Goal: Task Accomplishment & Management: Manage account settings

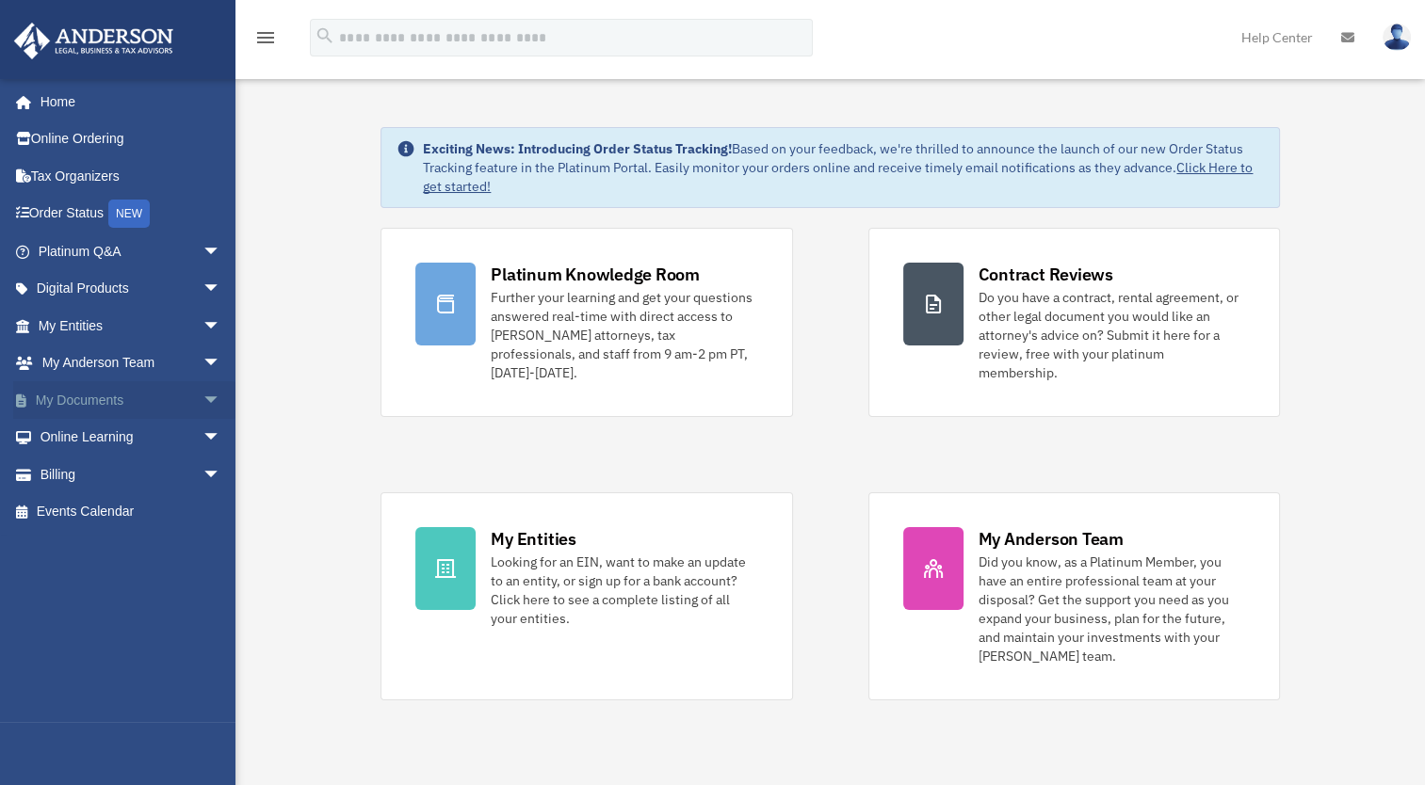
click at [202, 398] on span "arrow_drop_down" at bounding box center [221, 400] width 38 height 39
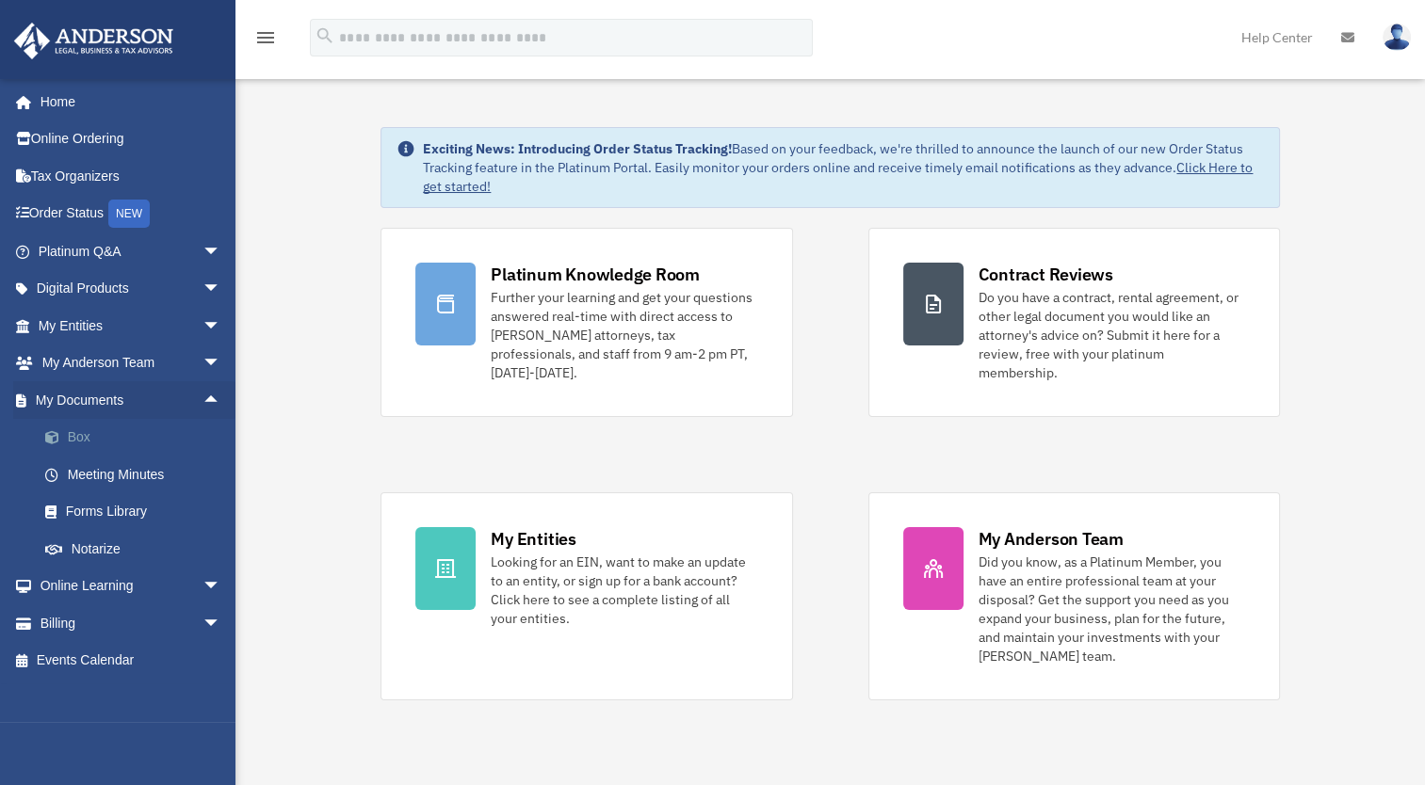
click at [105, 435] on link "Box" at bounding box center [137, 438] width 223 height 38
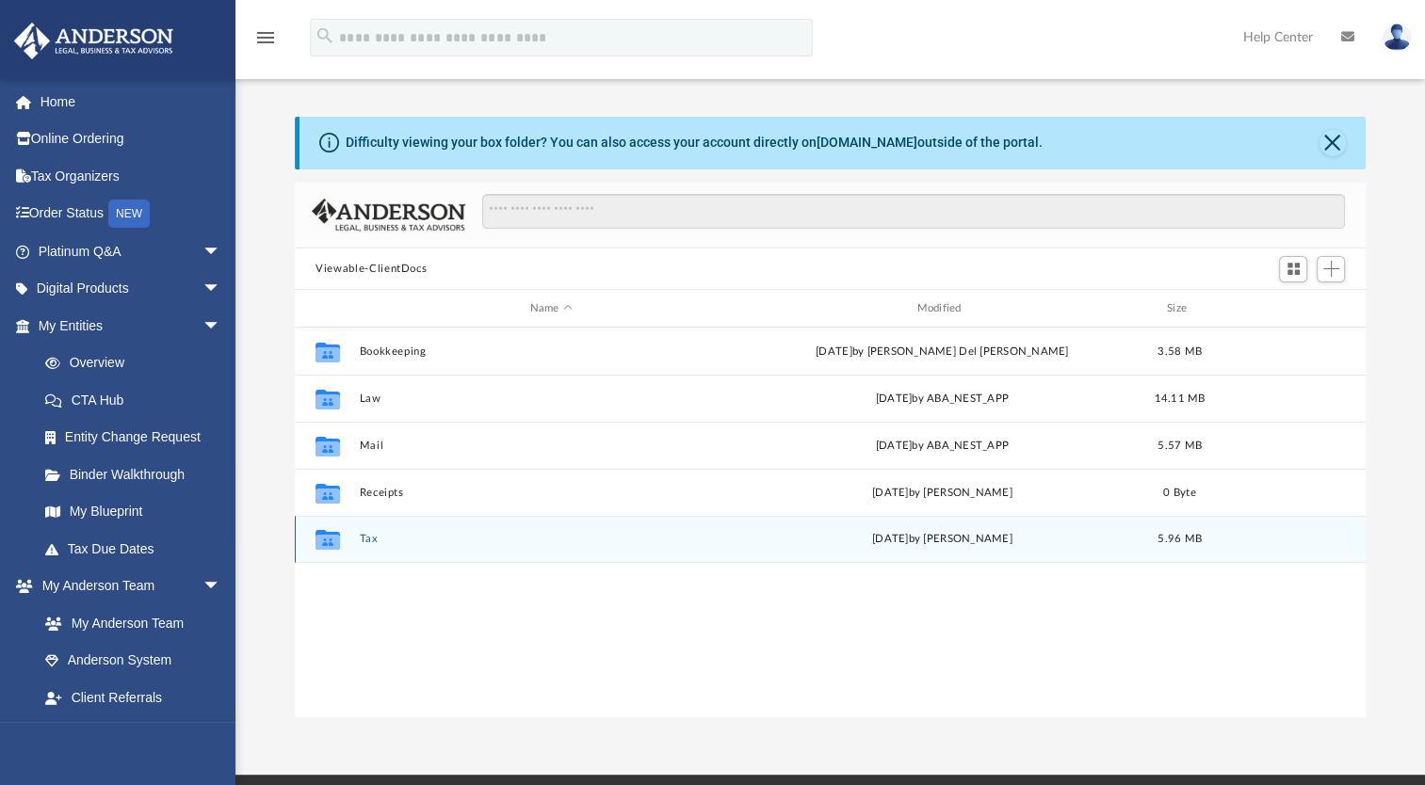
scroll to position [413, 1055]
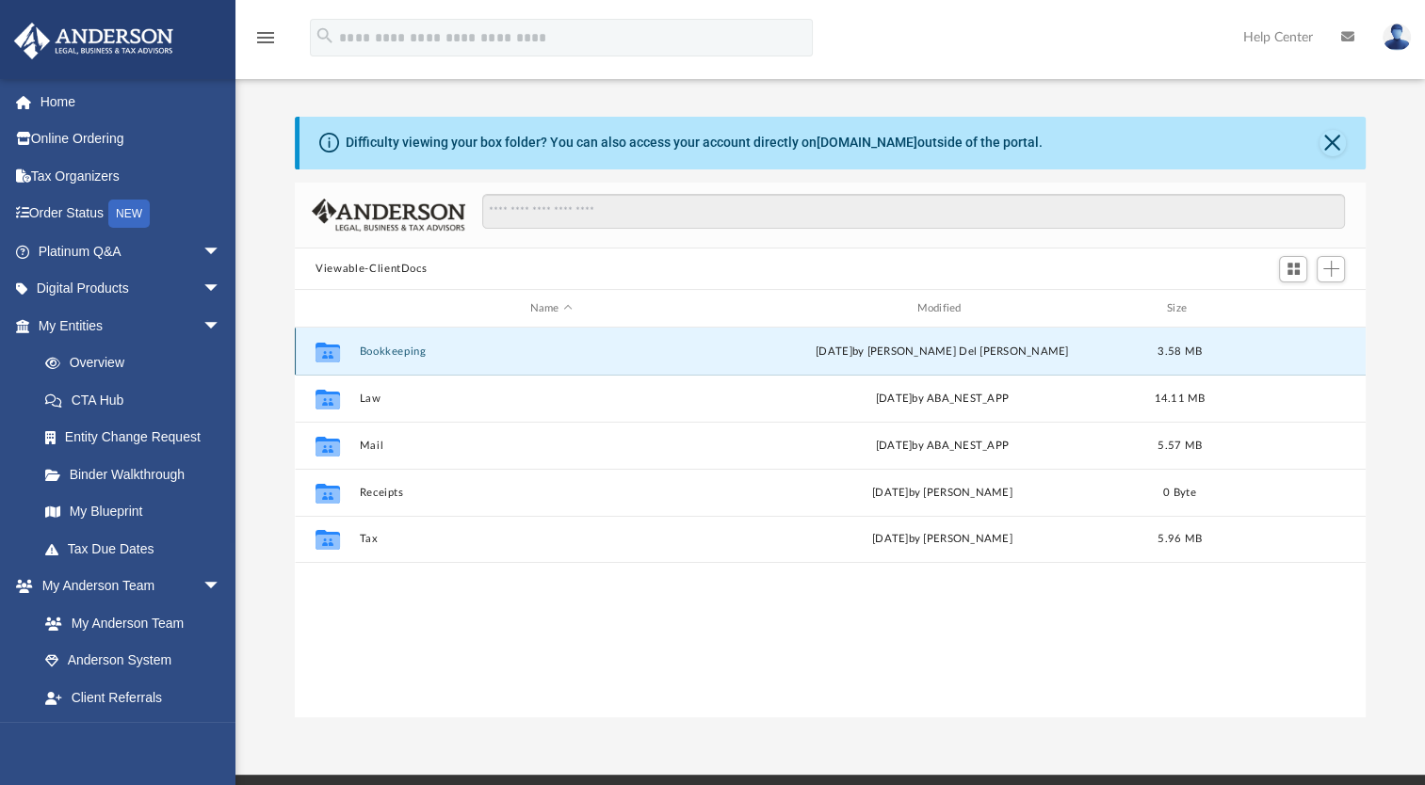
click at [412, 350] on button "Bookkeeping" at bounding box center [551, 352] width 383 height 12
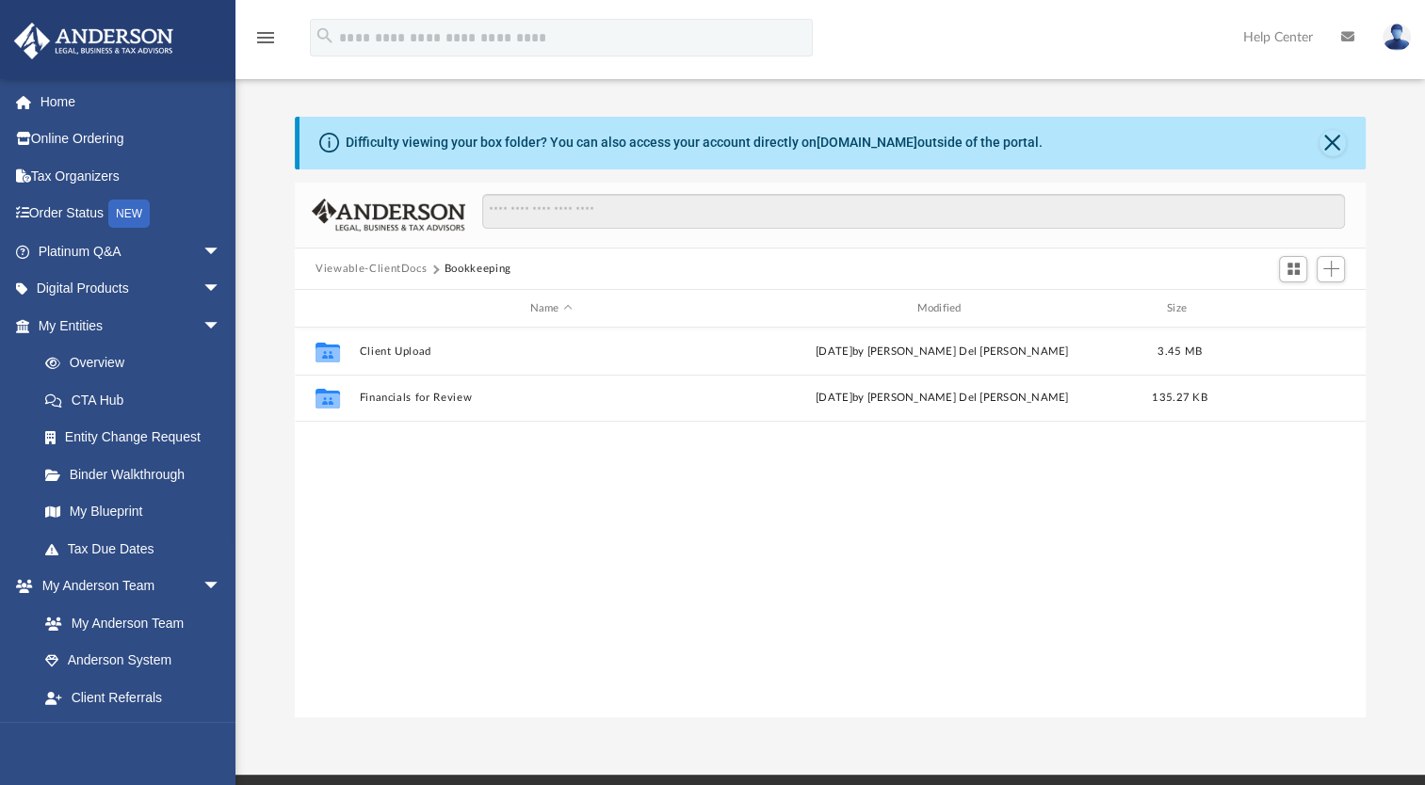
click at [1346, 268] on div at bounding box center [1310, 268] width 75 height 35
click at [1333, 272] on span "Add" at bounding box center [1331, 269] width 16 height 16
click at [1296, 309] on li "Upload" at bounding box center [1304, 307] width 60 height 20
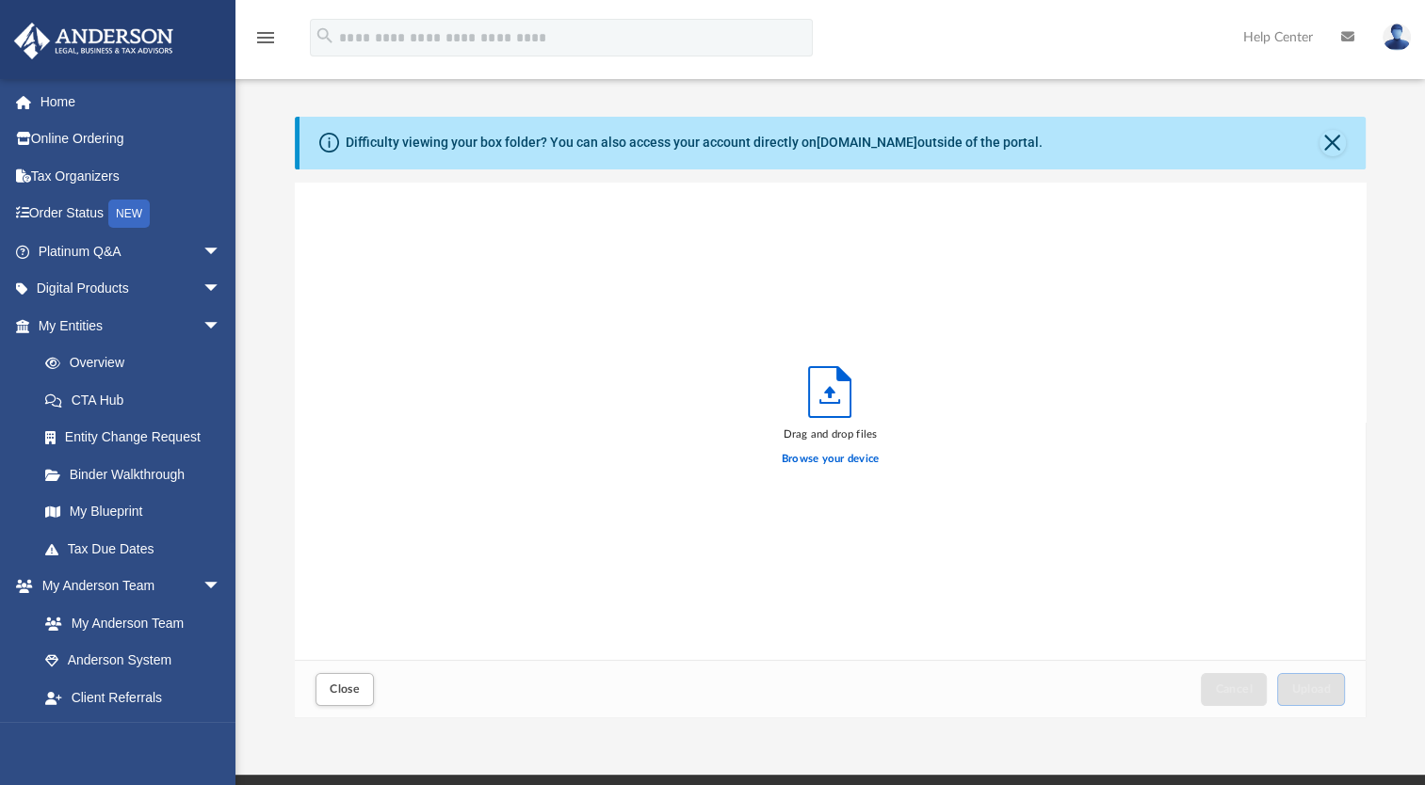
scroll to position [463, 1055]
click at [829, 459] on label "Browse your device" at bounding box center [830, 459] width 98 height 17
click at [0, 0] on input "Browse your device" at bounding box center [0, 0] width 0 height 0
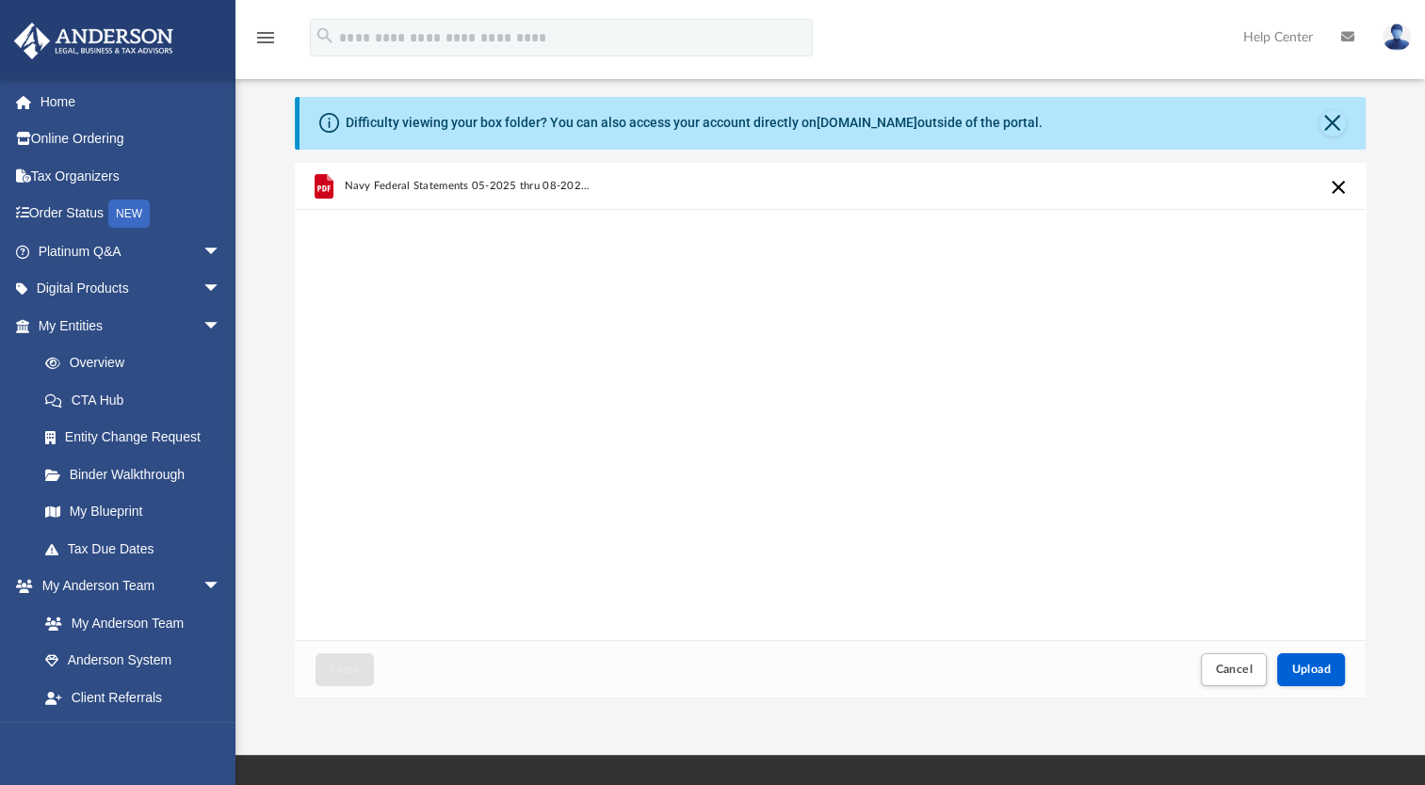
scroll to position [0, 0]
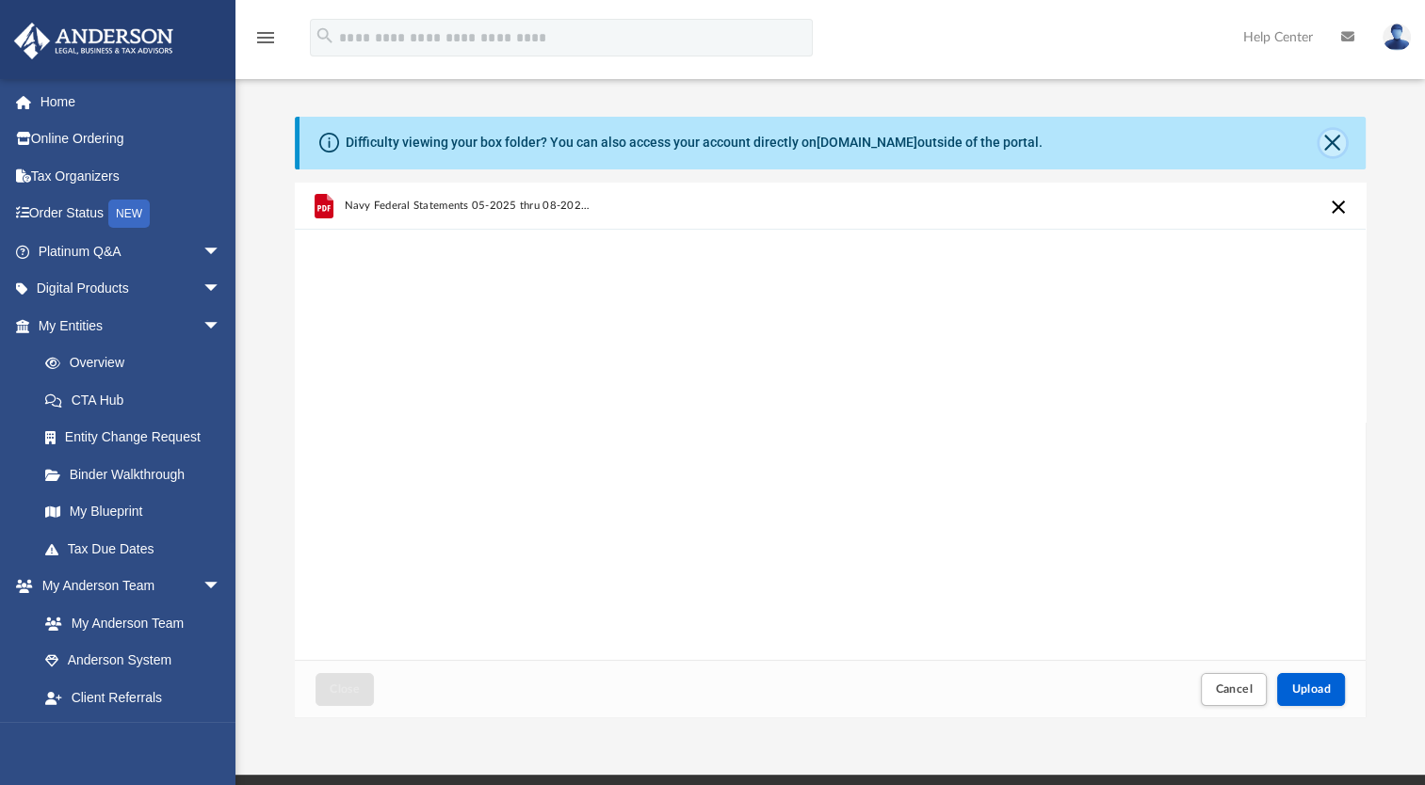
click at [1336, 145] on button "Close" at bounding box center [1332, 143] width 26 height 26
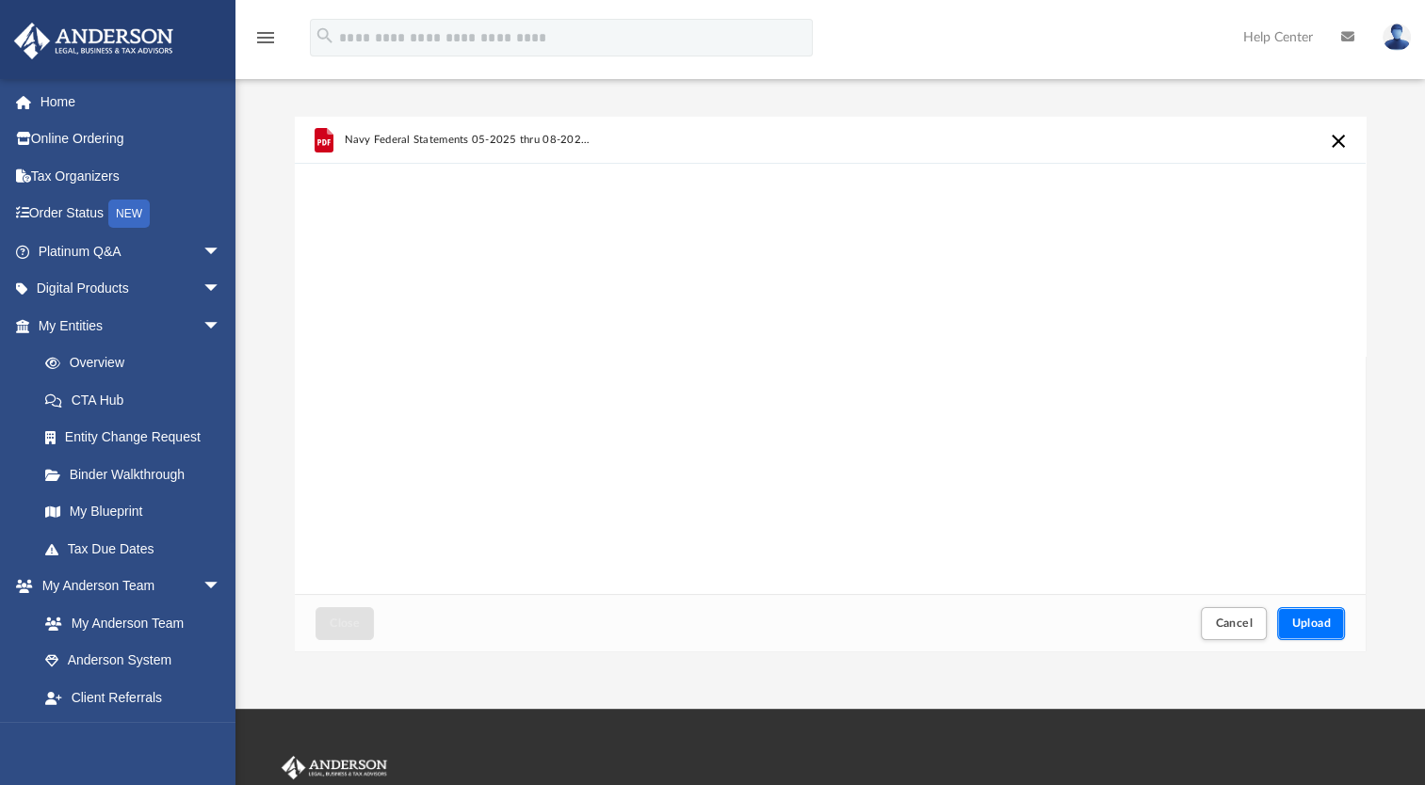
click at [1322, 620] on span "Upload" at bounding box center [1311, 623] width 40 height 11
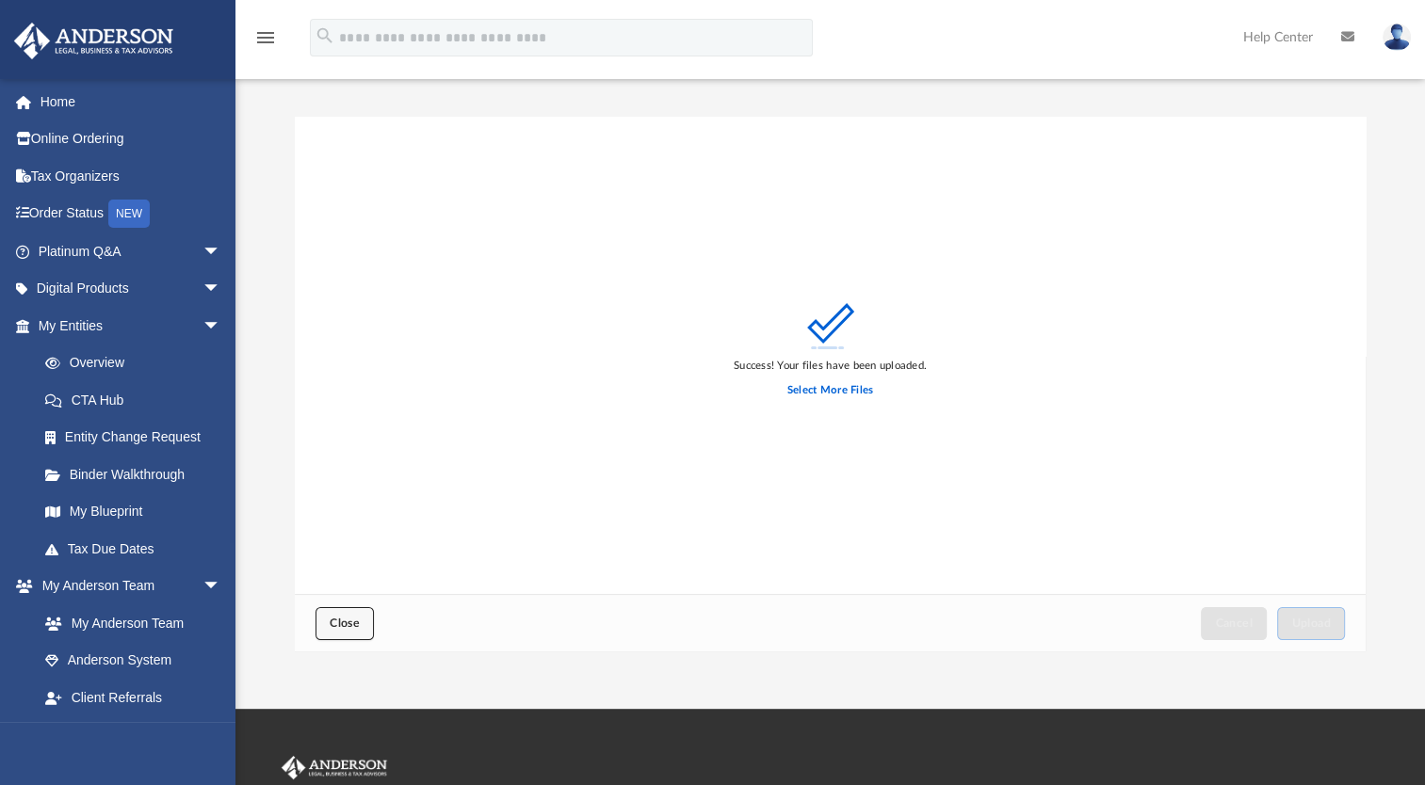
click at [358, 616] on button "Close" at bounding box center [344, 623] width 58 height 33
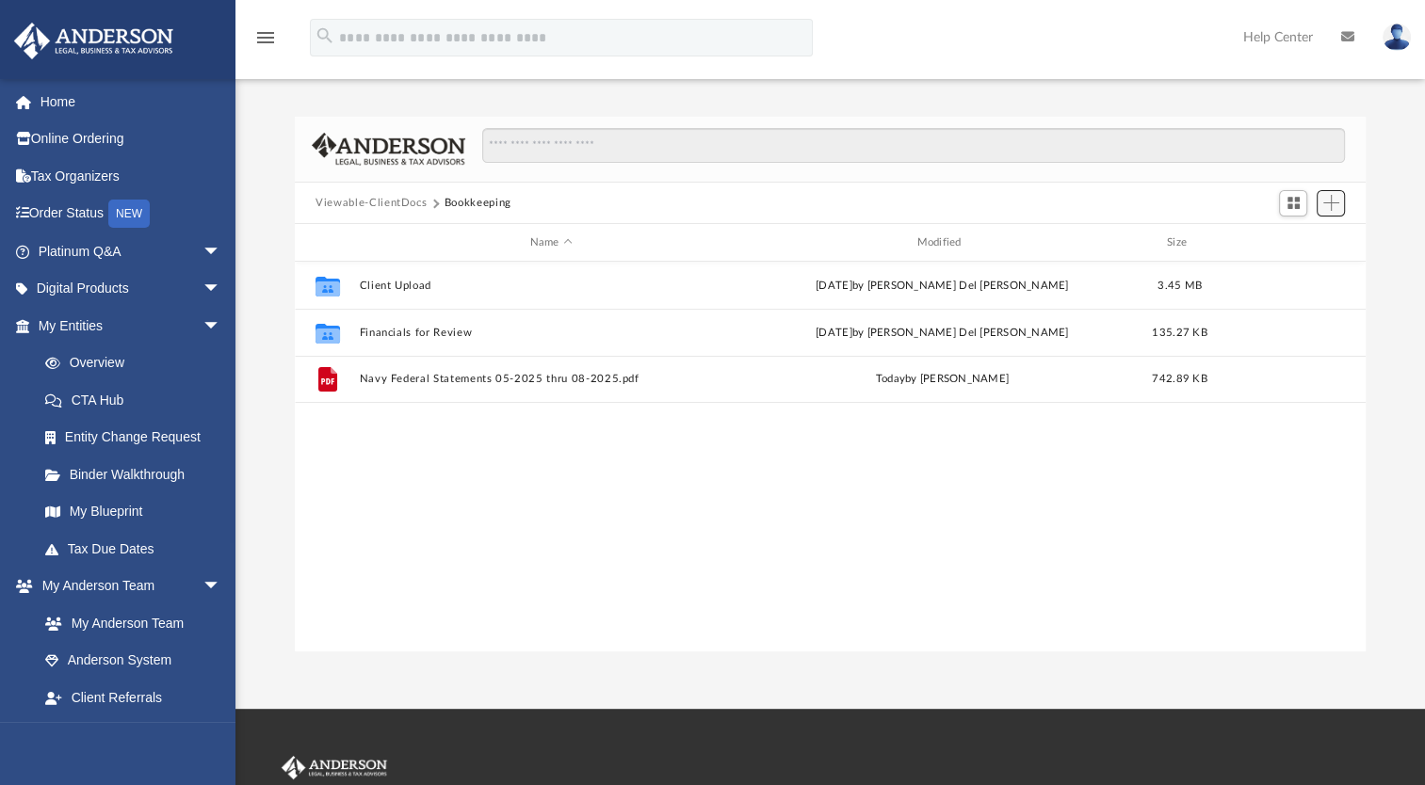
click at [1341, 199] on button "Add" at bounding box center [1330, 203] width 28 height 26
click at [1293, 244] on li "Upload" at bounding box center [1304, 241] width 60 height 20
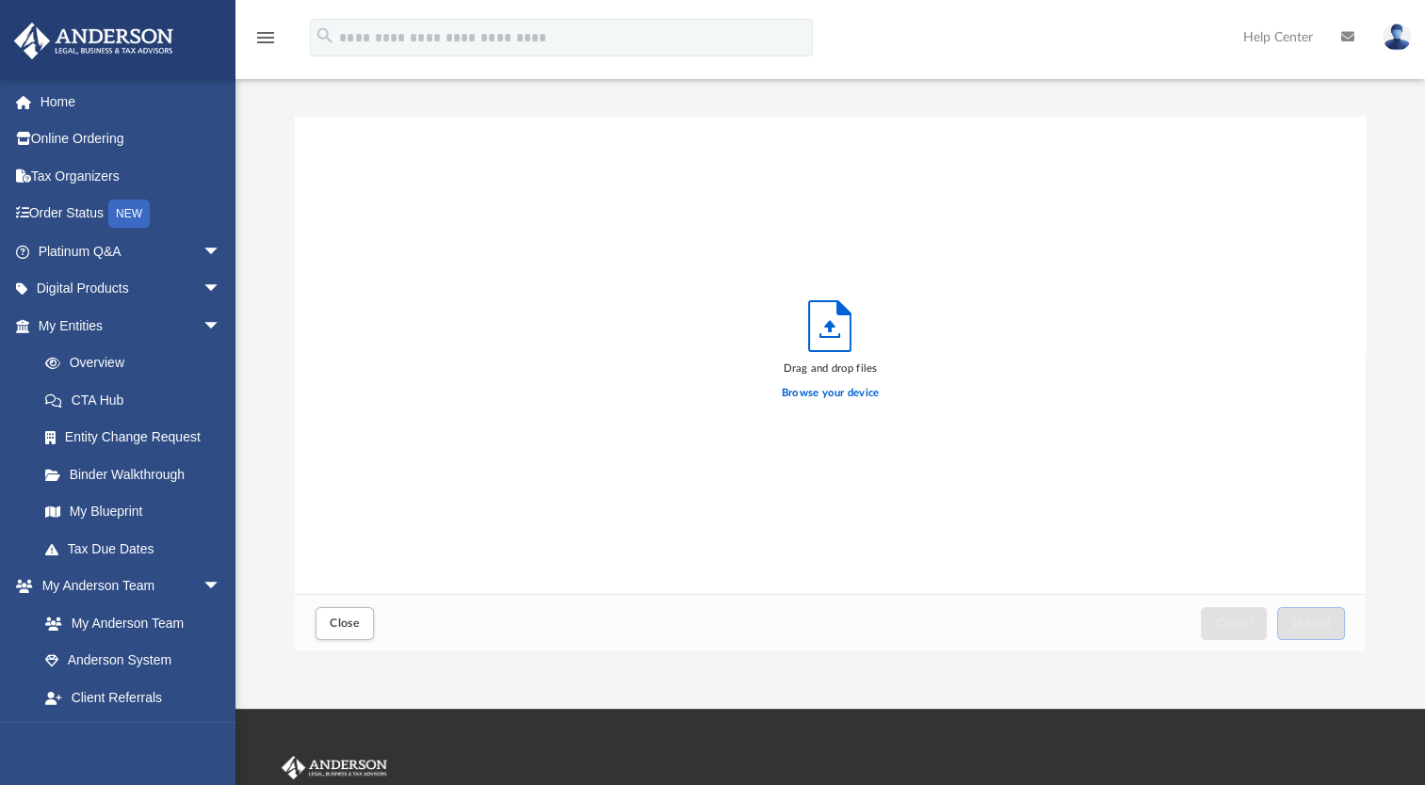
scroll to position [463, 1055]
click at [815, 395] on label "Browse your device" at bounding box center [830, 393] width 98 height 17
click at [0, 0] on input "Browse your device" at bounding box center [0, 0] width 0 height 0
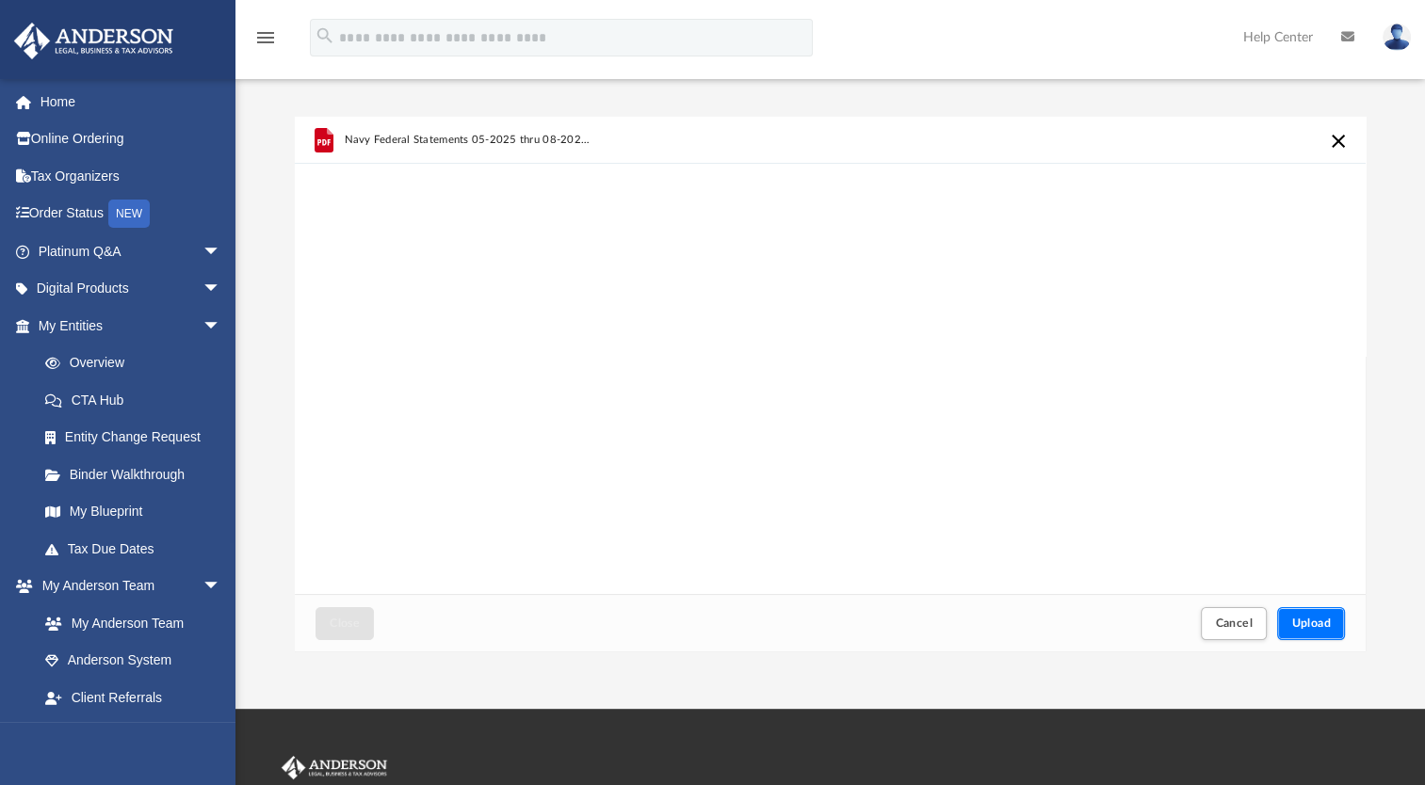
click at [1316, 616] on button "Upload" at bounding box center [1311, 623] width 68 height 33
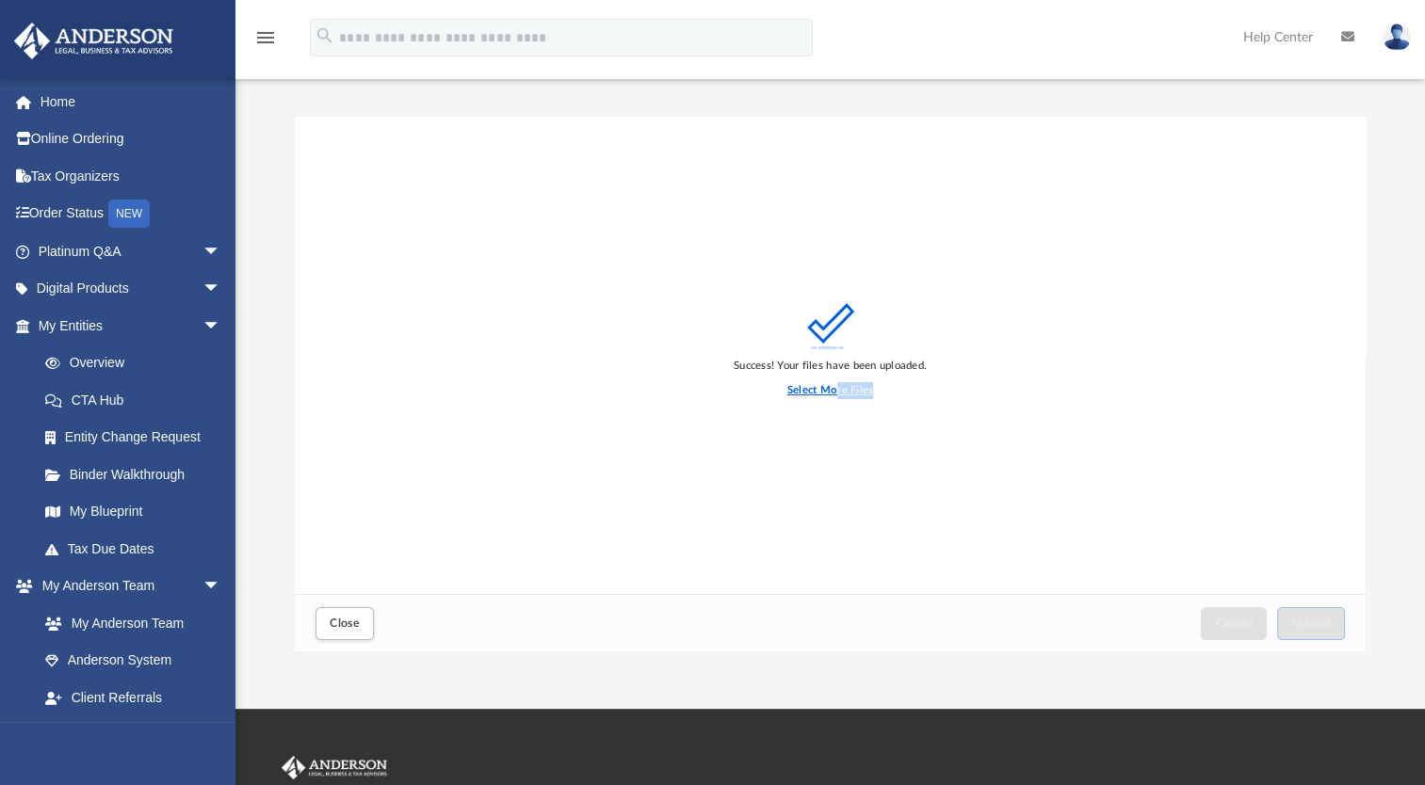
drag, startPoint x: 838, startPoint y: 395, endPoint x: 805, endPoint y: 509, distance: 119.5
click at [805, 509] on div "Success! Your files have been uploaded. Select More Files" at bounding box center [830, 356] width 1071 height 478
click at [339, 627] on span "Close" at bounding box center [345, 623] width 30 height 11
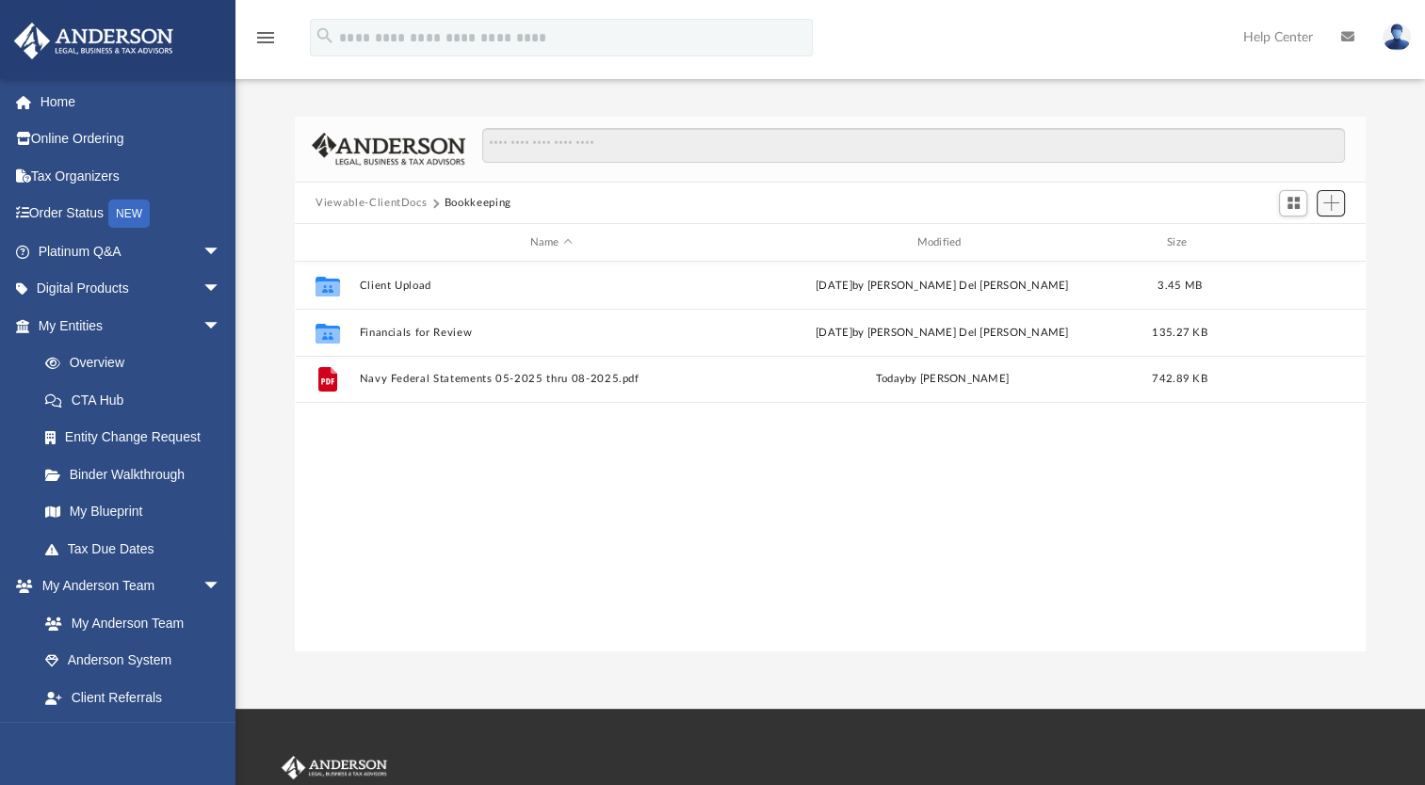
click at [1343, 201] on button "Add" at bounding box center [1330, 203] width 28 height 26
click at [1339, 205] on button "Add" at bounding box center [1330, 203] width 28 height 26
click at [1341, 209] on button "Add" at bounding box center [1330, 203] width 28 height 26
click at [1281, 273] on li "New Folder" at bounding box center [1304, 271] width 60 height 20
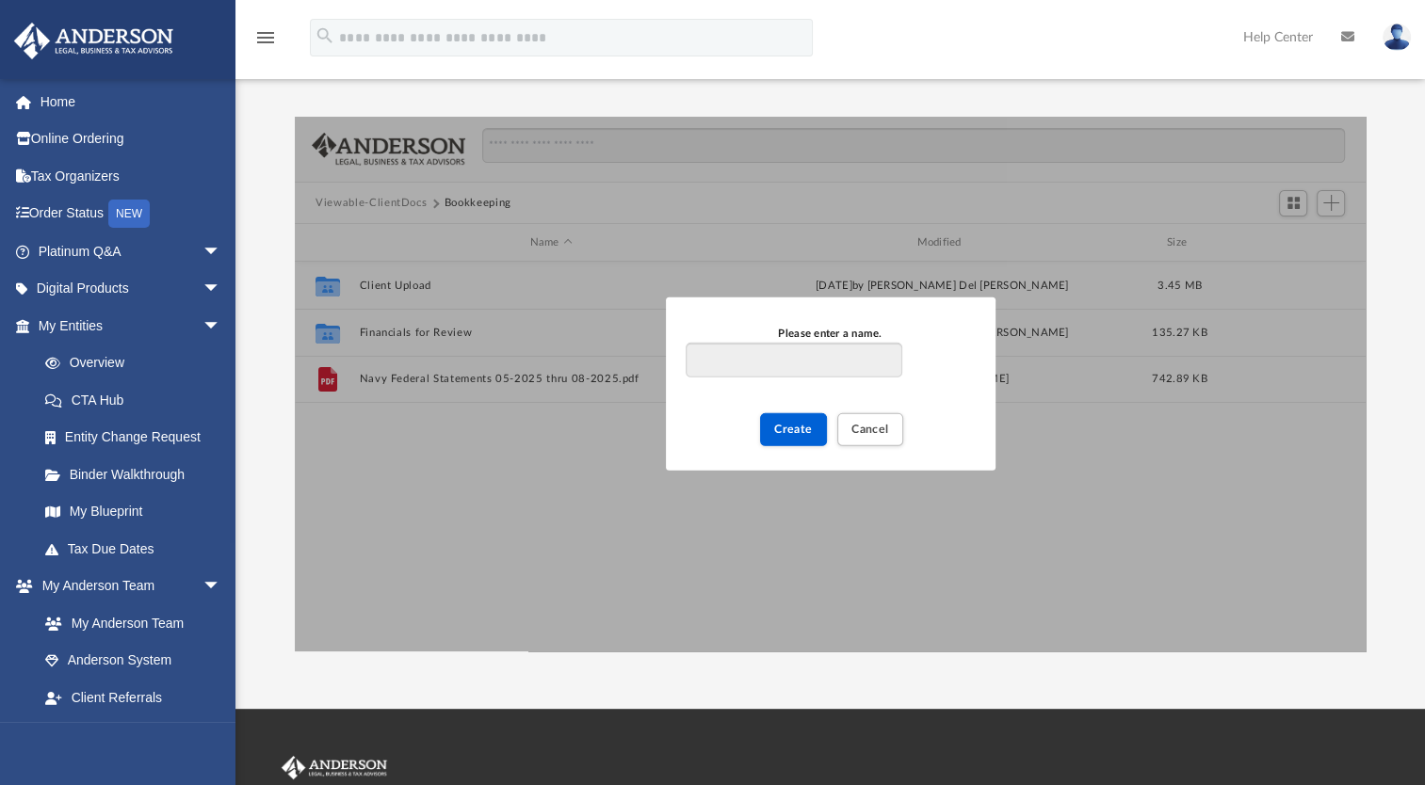
click at [794, 363] on input "Please enter a name." at bounding box center [793, 361] width 216 height 36
type input "**********"
click at [795, 428] on span "Create" at bounding box center [793, 429] width 39 height 11
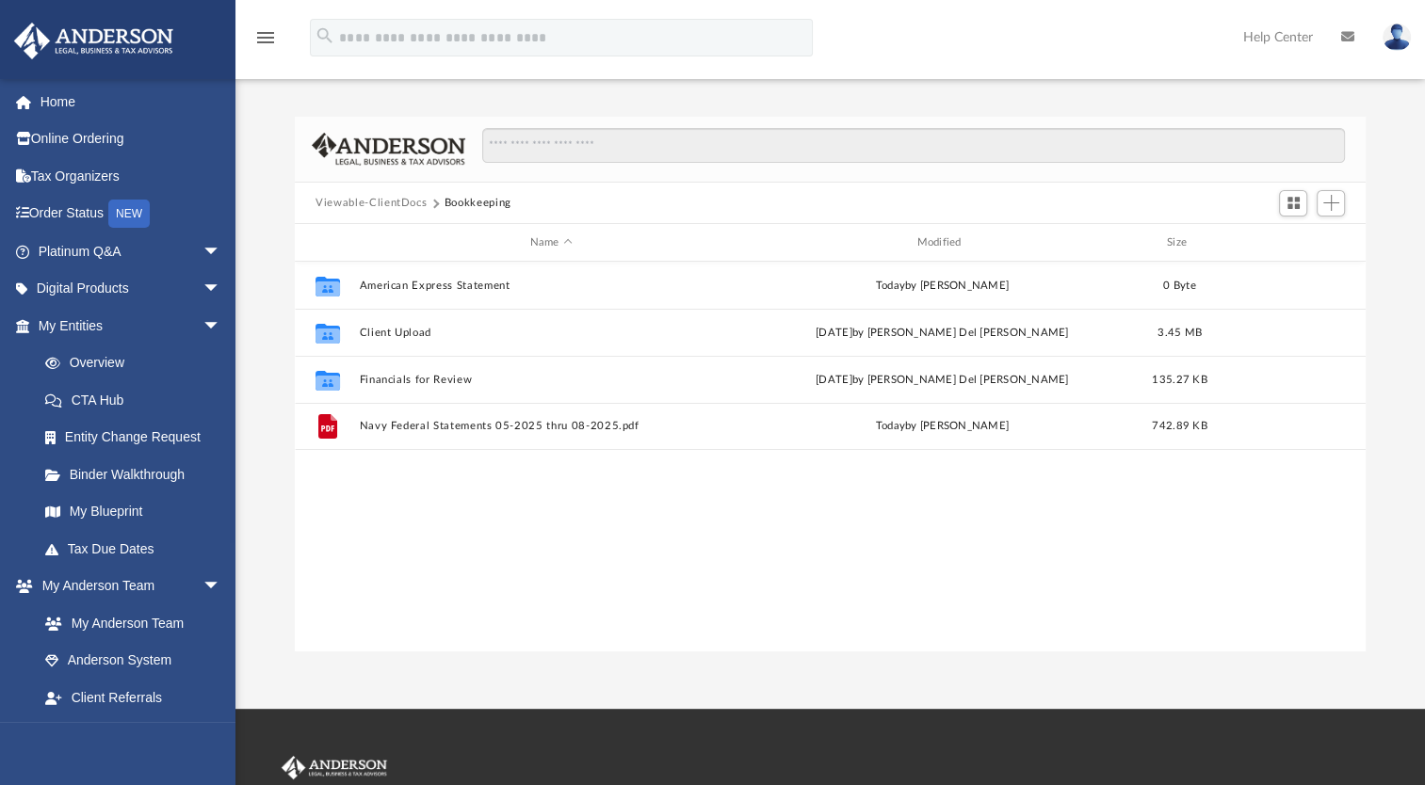
click at [1346, 201] on div at bounding box center [1310, 202] width 75 height 35
click at [1335, 205] on span "Add" at bounding box center [1331, 203] width 16 height 16
click at [1296, 243] on li "Upload" at bounding box center [1304, 241] width 60 height 20
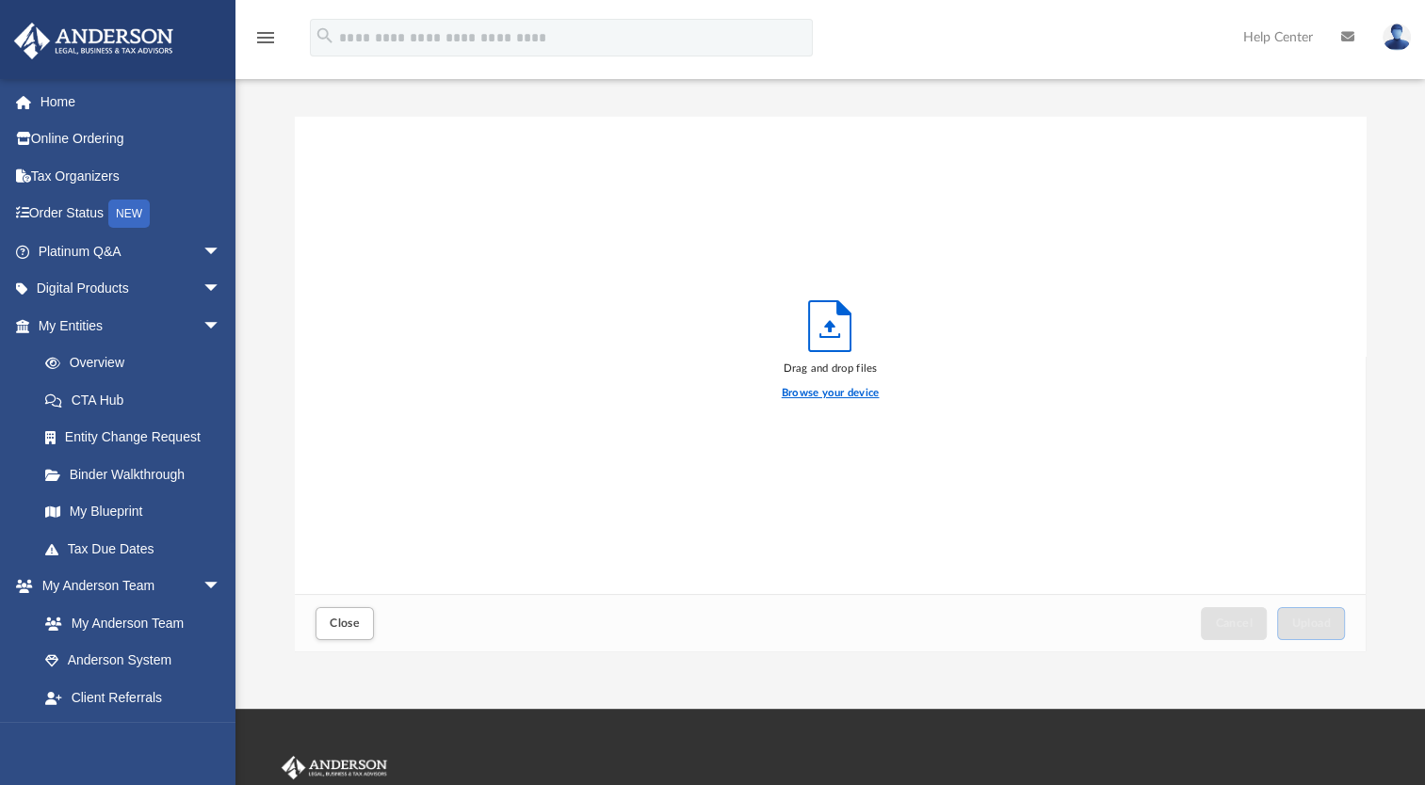
click at [833, 395] on label "Browse your device" at bounding box center [830, 393] width 98 height 17
click at [0, 0] on input "Browse your device" at bounding box center [0, 0] width 0 height 0
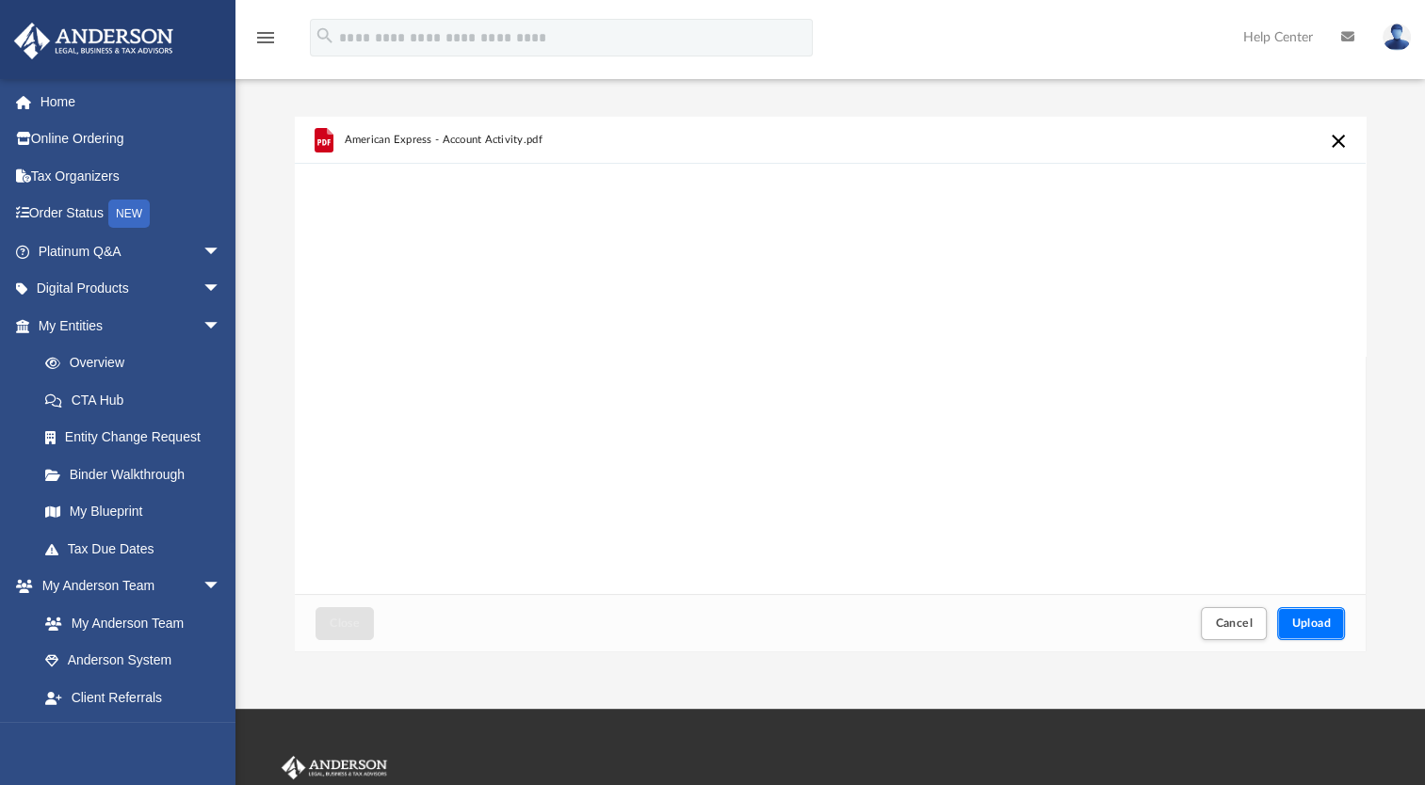
click at [1324, 620] on span "Upload" at bounding box center [1311, 623] width 40 height 11
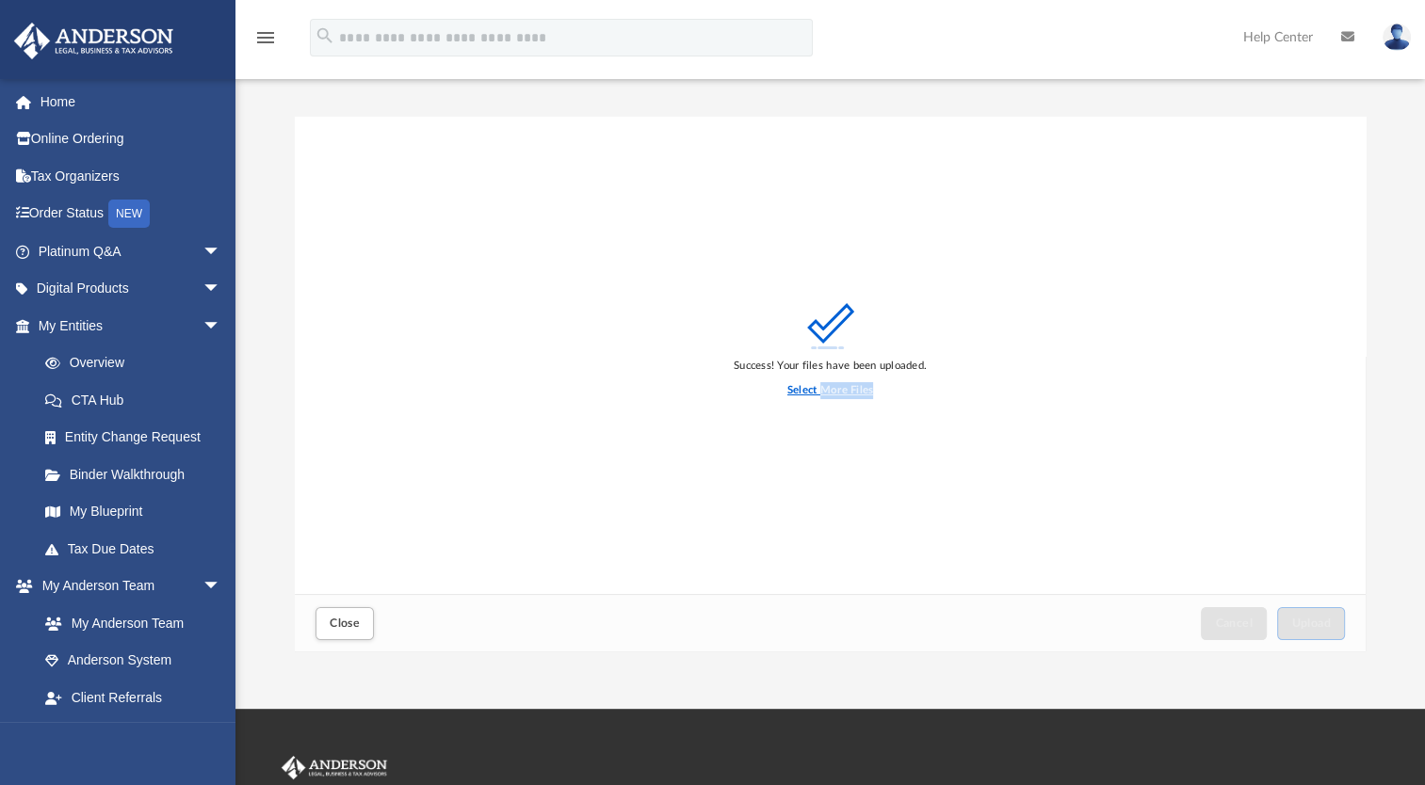
drag, startPoint x: 819, startPoint y: 395, endPoint x: 545, endPoint y: 590, distance: 336.8
click at [545, 590] on div "Success! Your files have been uploaded. Select More Files" at bounding box center [830, 356] width 1071 height 478
click at [467, 559] on div "Success! Your files have been uploaded. Select More Files" at bounding box center [830, 356] width 1071 height 478
click at [355, 628] on span "Close" at bounding box center [345, 623] width 30 height 11
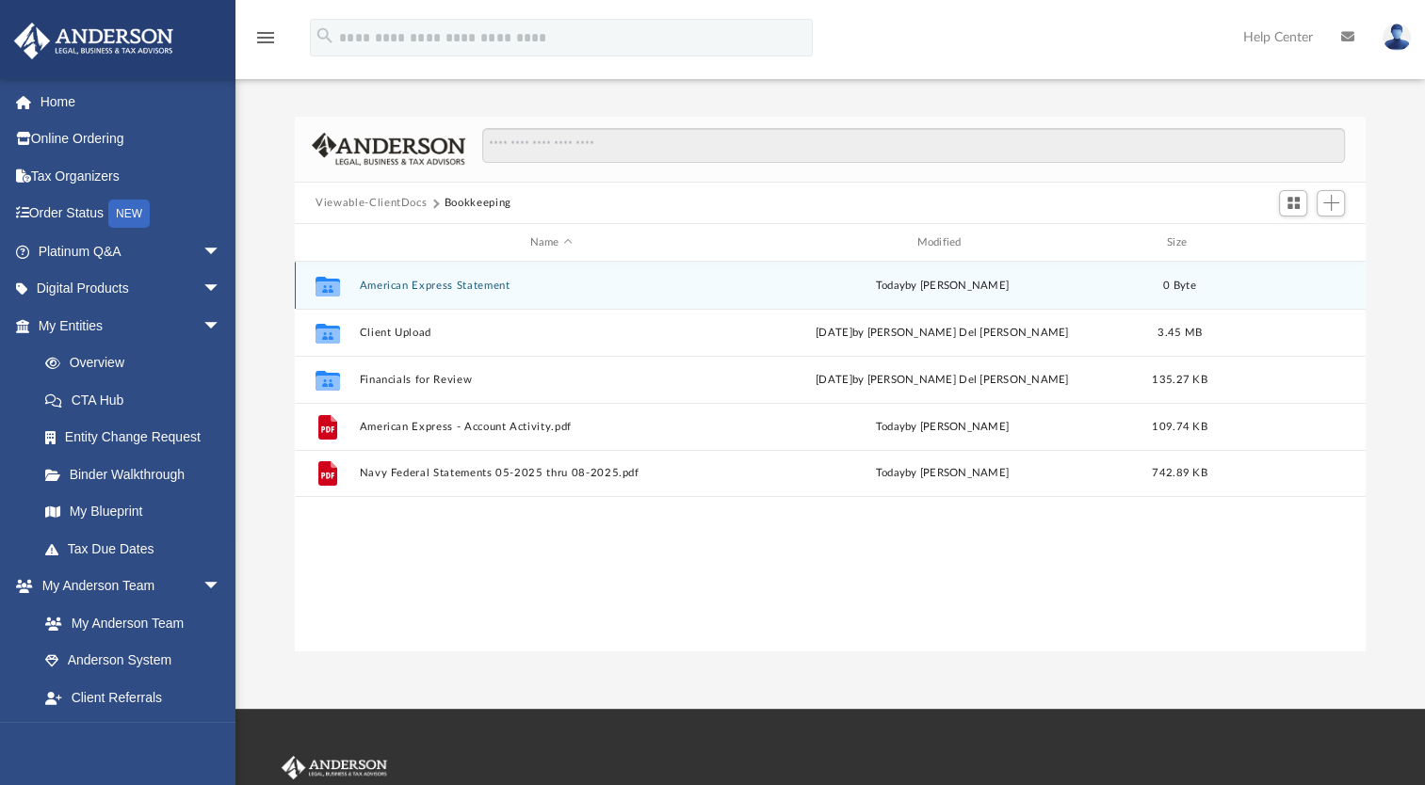
drag, startPoint x: 462, startPoint y: 273, endPoint x: 388, endPoint y: 279, distance: 74.6
click at [388, 279] on div "Collaborated Folder American Express Statement today by Monica Cyprain 0 Byte" at bounding box center [830, 285] width 1071 height 47
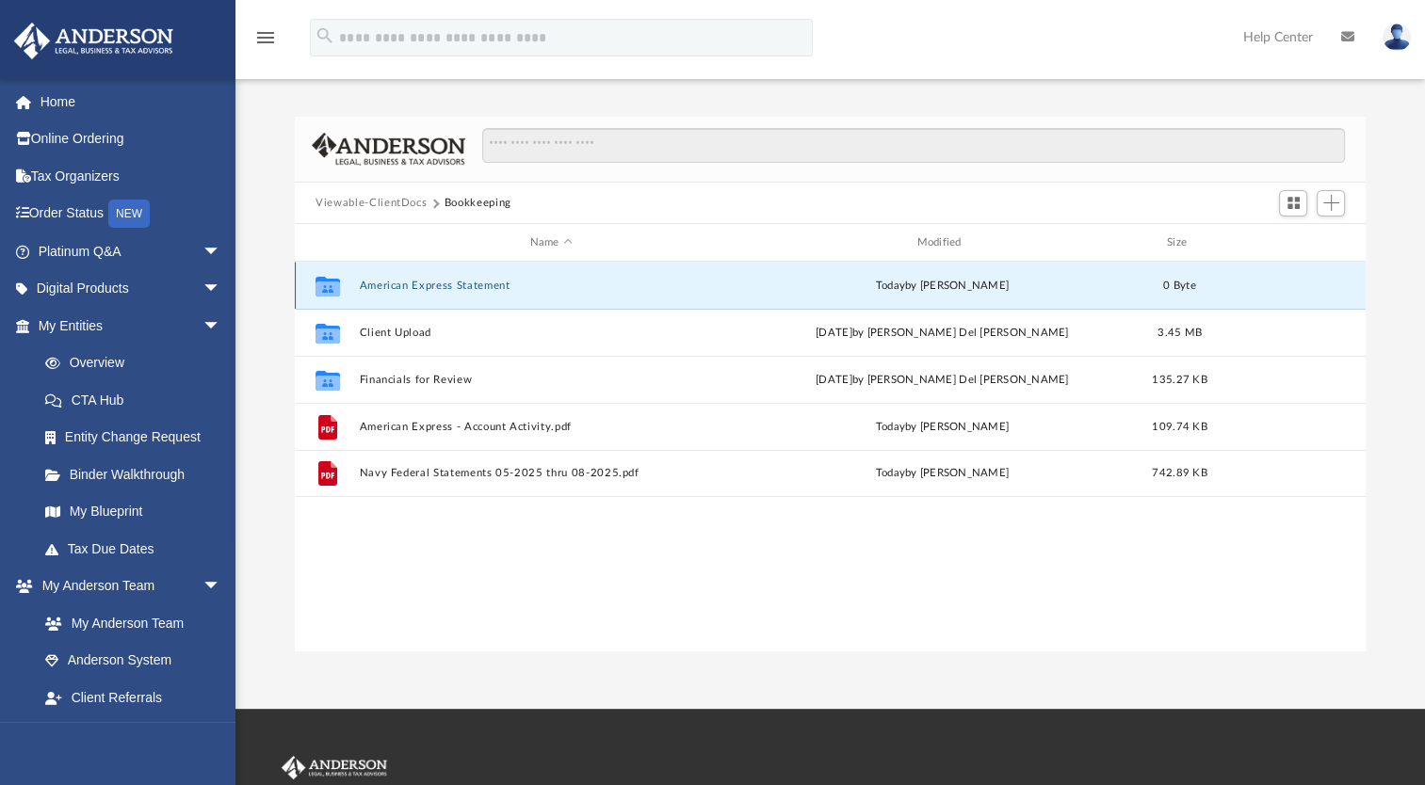
click at [326, 284] on icon "grid" at bounding box center [327, 287] width 24 height 20
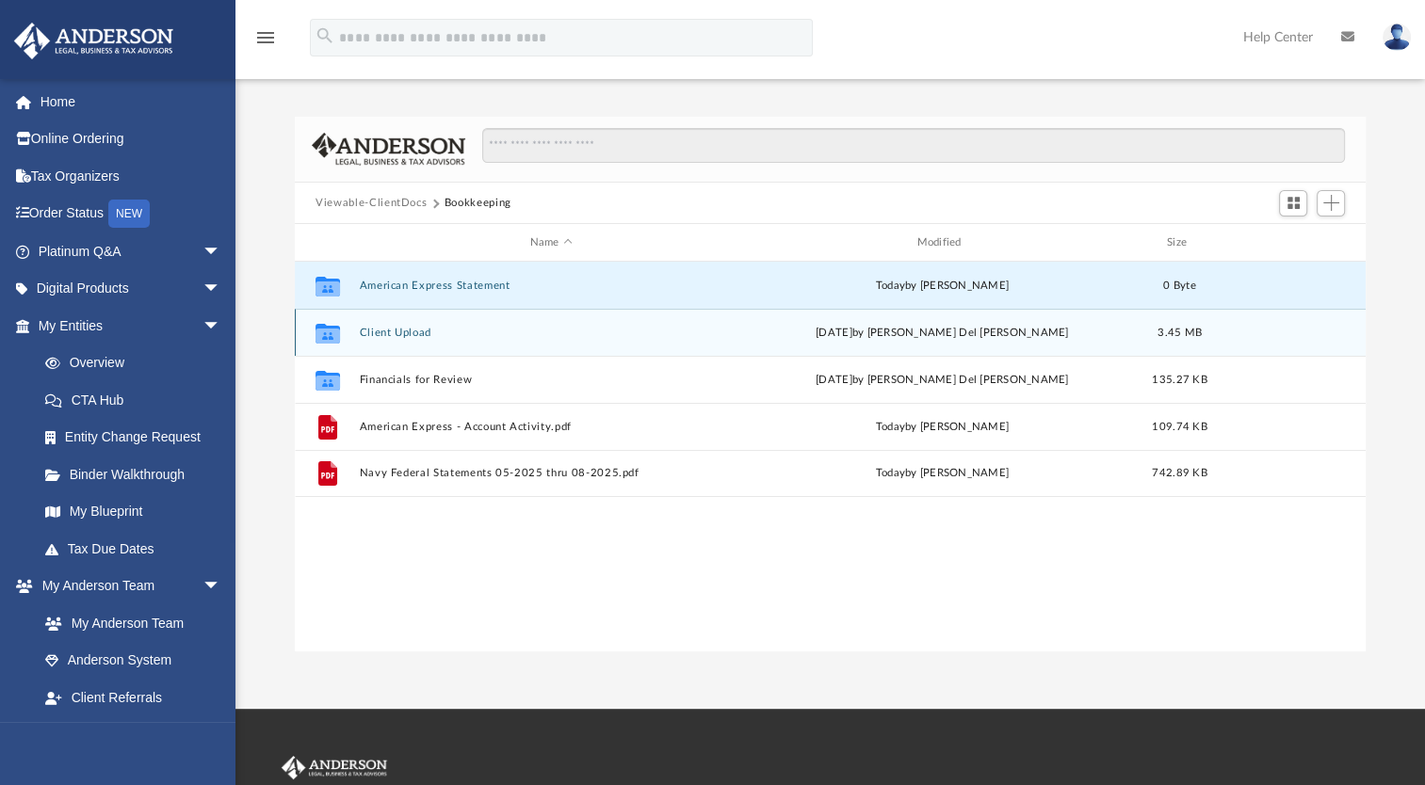
drag, startPoint x: 326, startPoint y: 285, endPoint x: 779, endPoint y: 322, distance: 454.4
click at [779, 322] on div "Collaborated Folder Client Upload Fri Sep 19 2025 by Ruby Del Prado 3.45 MB" at bounding box center [830, 332] width 1071 height 47
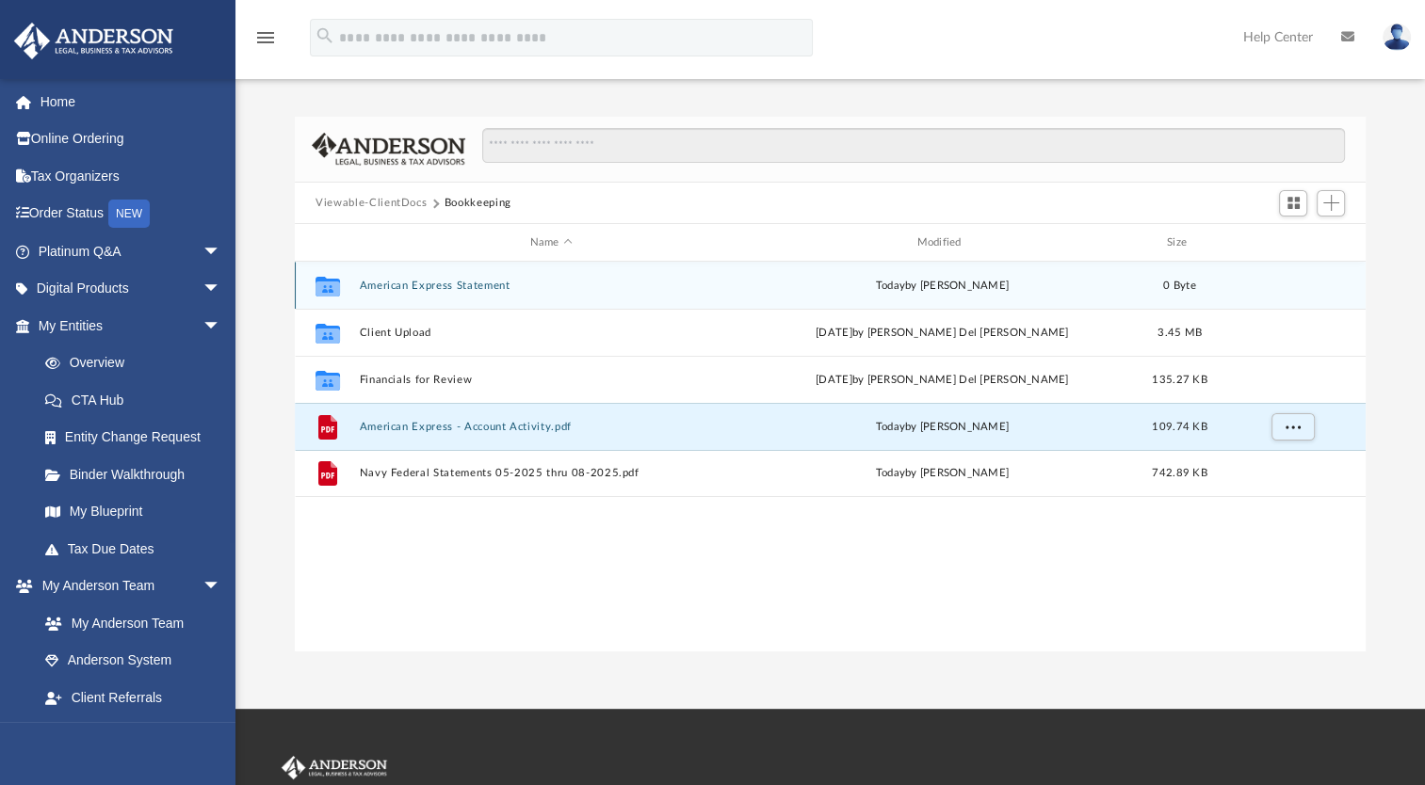
drag, startPoint x: 419, startPoint y: 431, endPoint x: 433, endPoint y: 281, distance: 151.3
click at [433, 281] on div "Collaborated Folder American Express Statement today by Monica Cyprain 0 Byte C…" at bounding box center [830, 379] width 1071 height 235
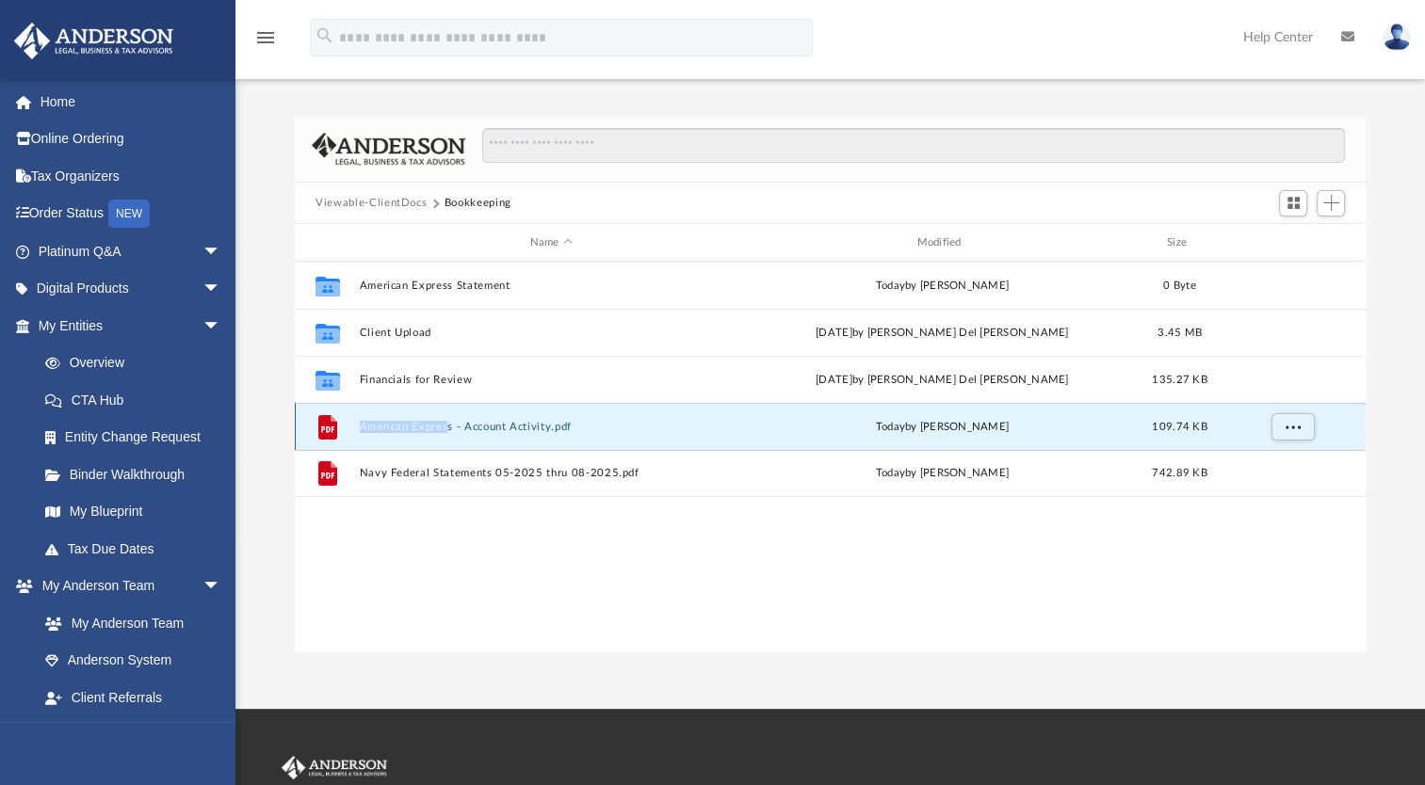
drag, startPoint x: 326, startPoint y: 426, endPoint x: 446, endPoint y: 420, distance: 120.6
click at [446, 420] on div "File American Express - Account Activity.pdf today by Monica Cyprain 109.74 KB" at bounding box center [830, 426] width 1071 height 47
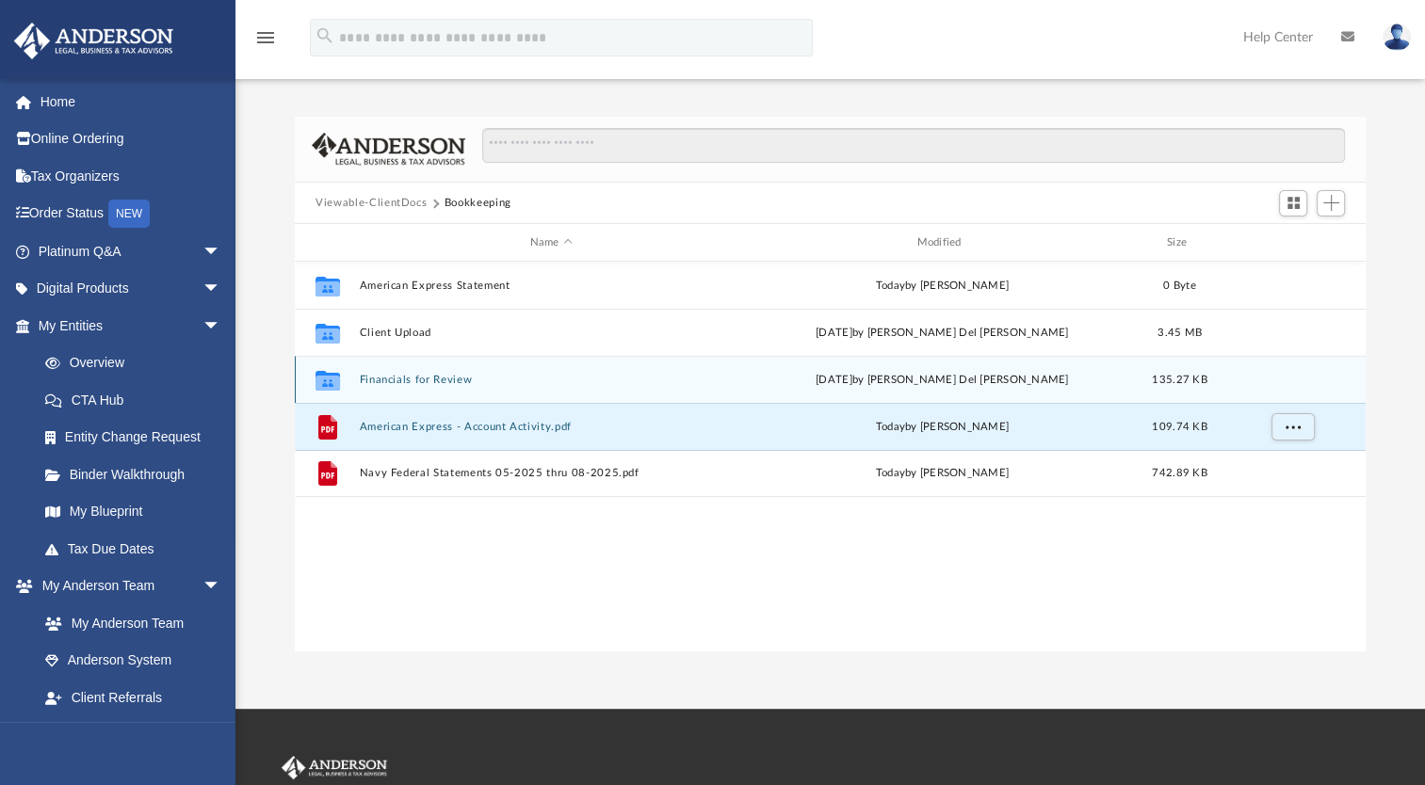
drag, startPoint x: 446, startPoint y: 420, endPoint x: 831, endPoint y: 390, distance: 386.3
click at [831, 390] on div "Collaborated Folder Financials for Review Wed Sep 3 2025 by Ruby Del Prado 135.…" at bounding box center [830, 379] width 1071 height 47
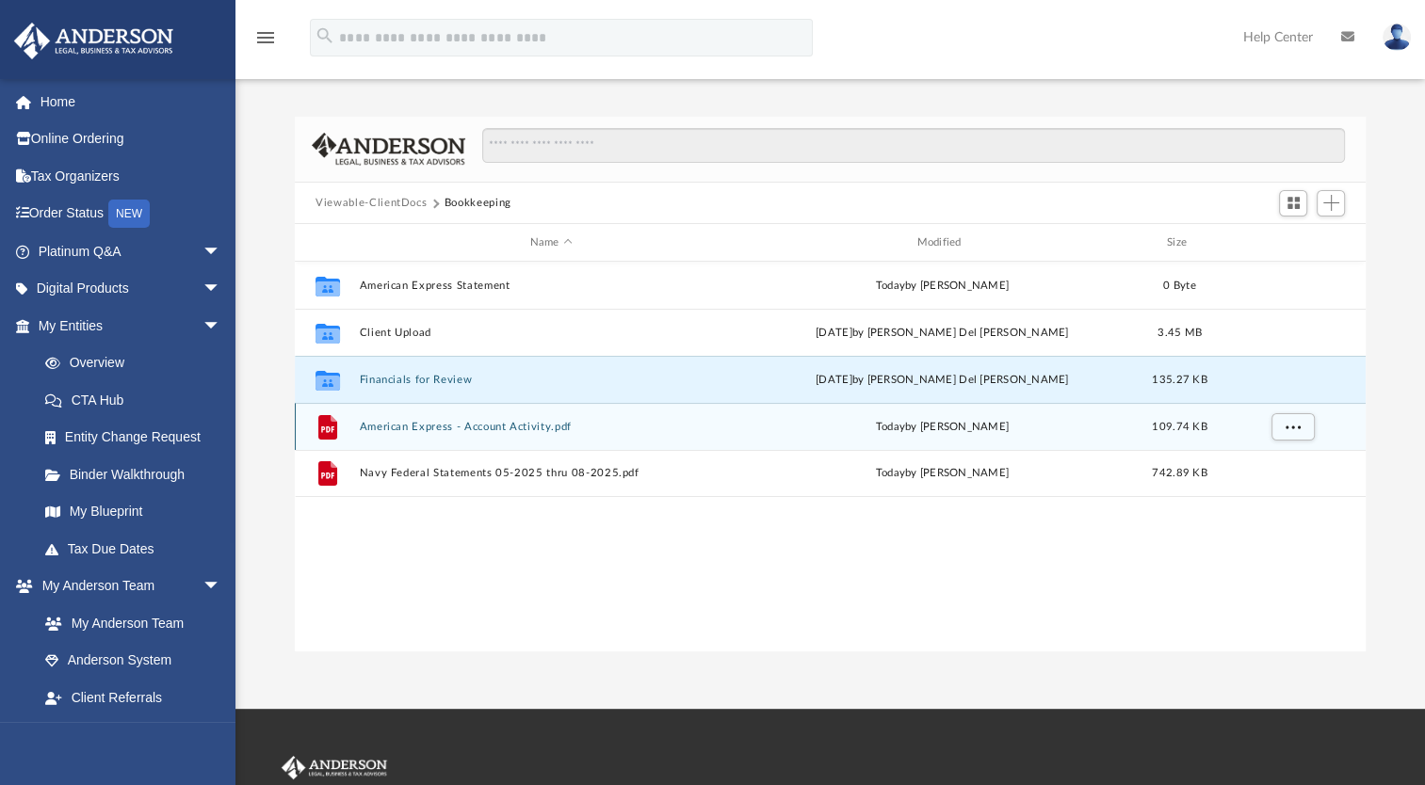
click at [750, 426] on div "today by Monica Cyprain" at bounding box center [941, 427] width 383 height 17
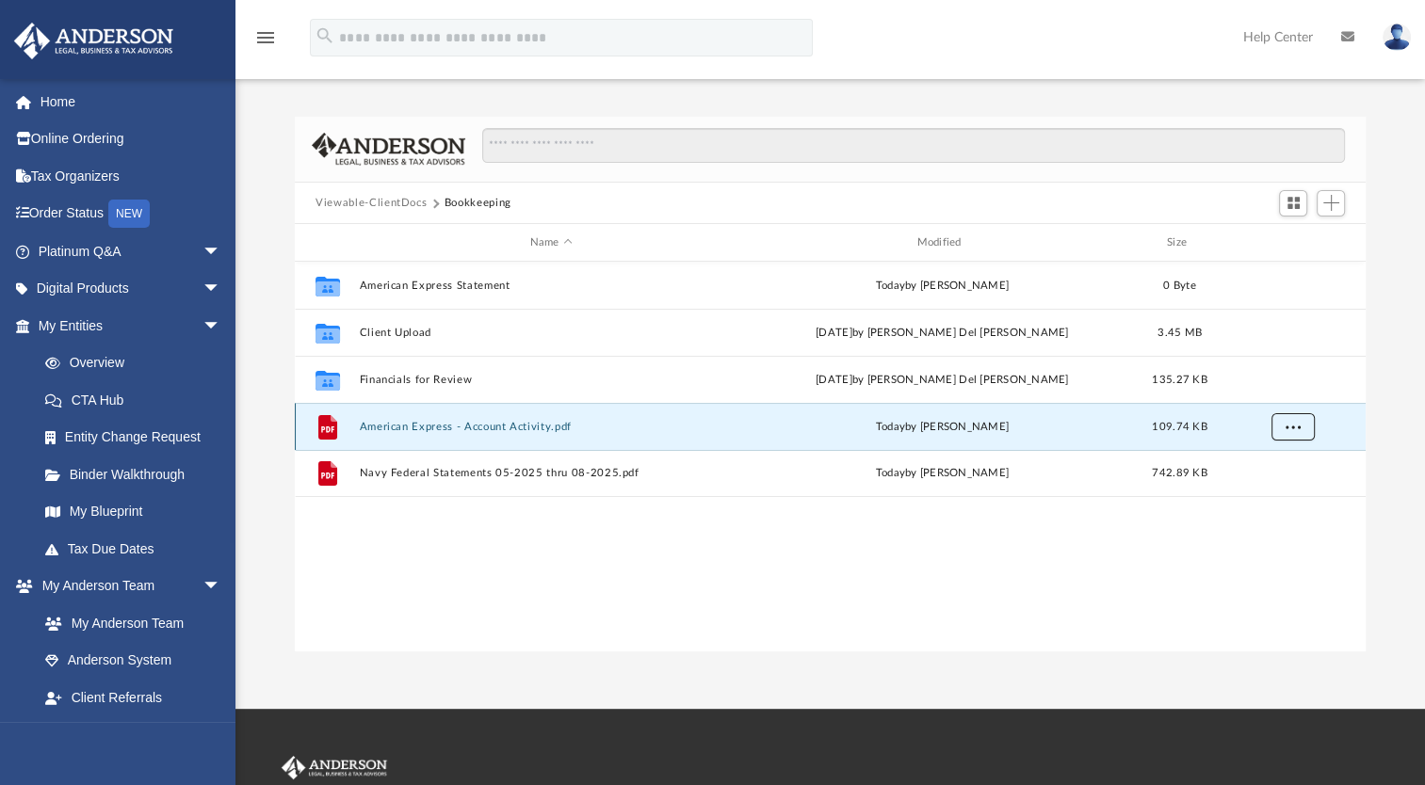
click at [1295, 431] on span "More options" at bounding box center [1292, 426] width 15 height 10
click at [1283, 467] on li "Preview" at bounding box center [1275, 466] width 55 height 20
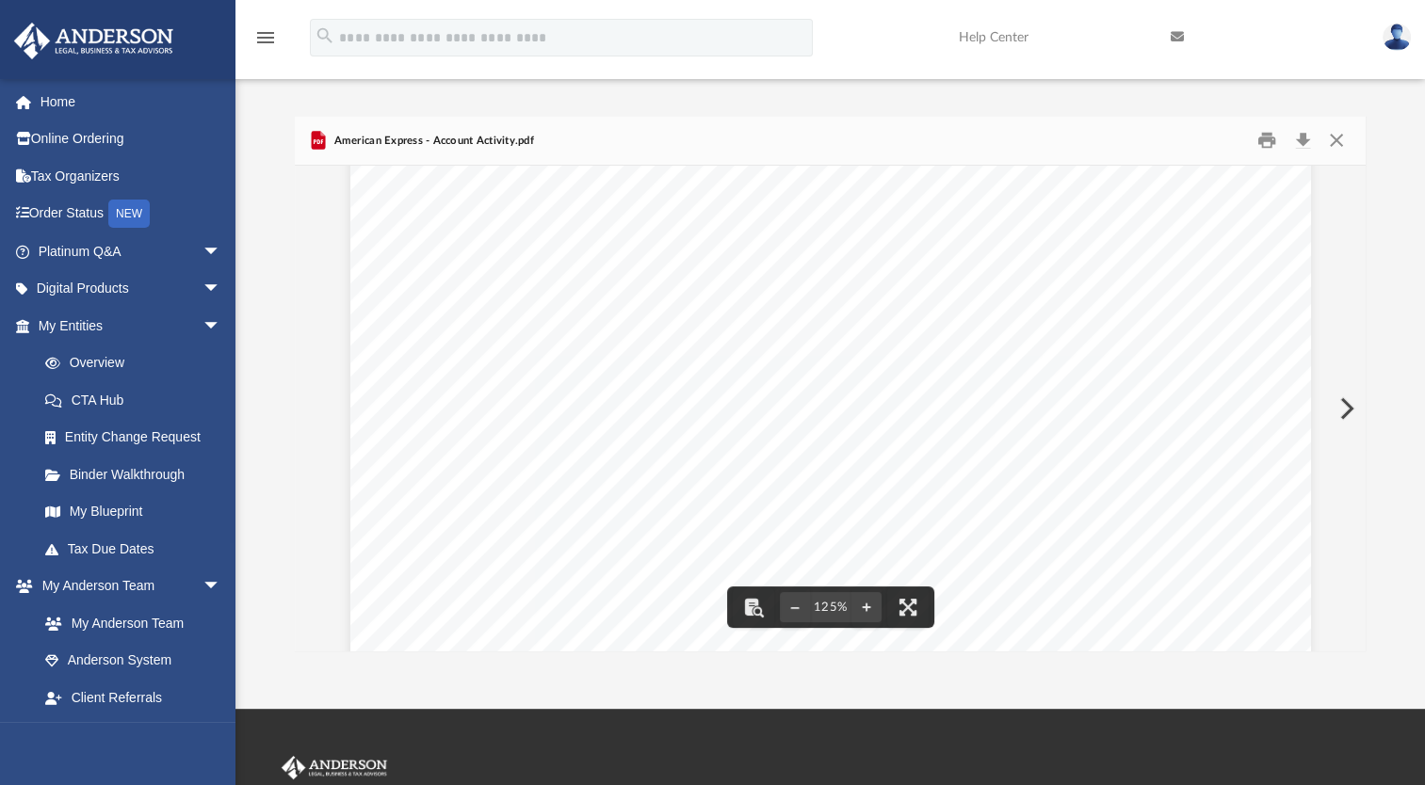
scroll to position [0, 0]
click at [1333, 139] on button "Close" at bounding box center [1335, 140] width 34 height 29
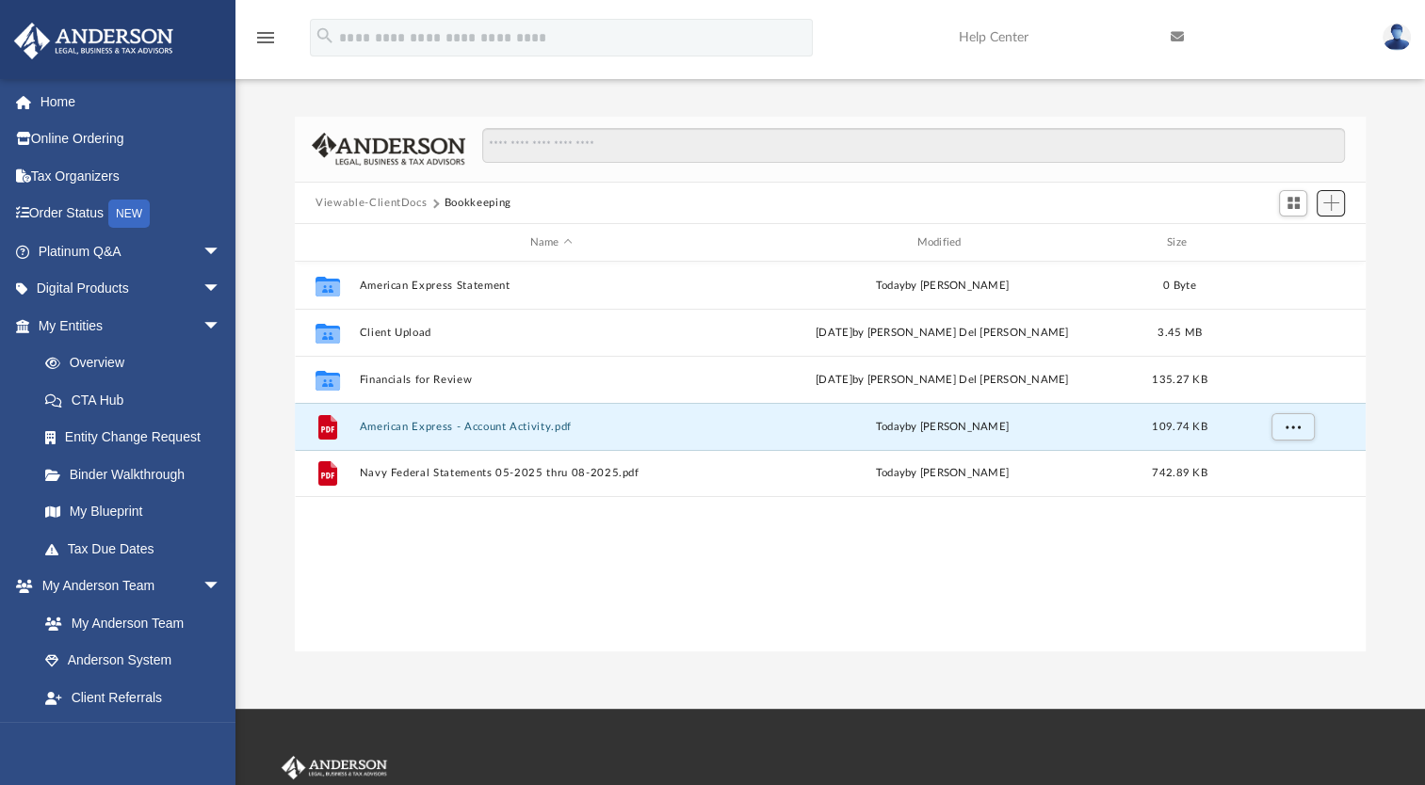
click at [1329, 208] on span "Add" at bounding box center [1331, 203] width 16 height 16
click at [1283, 243] on li "Upload" at bounding box center [1304, 241] width 60 height 20
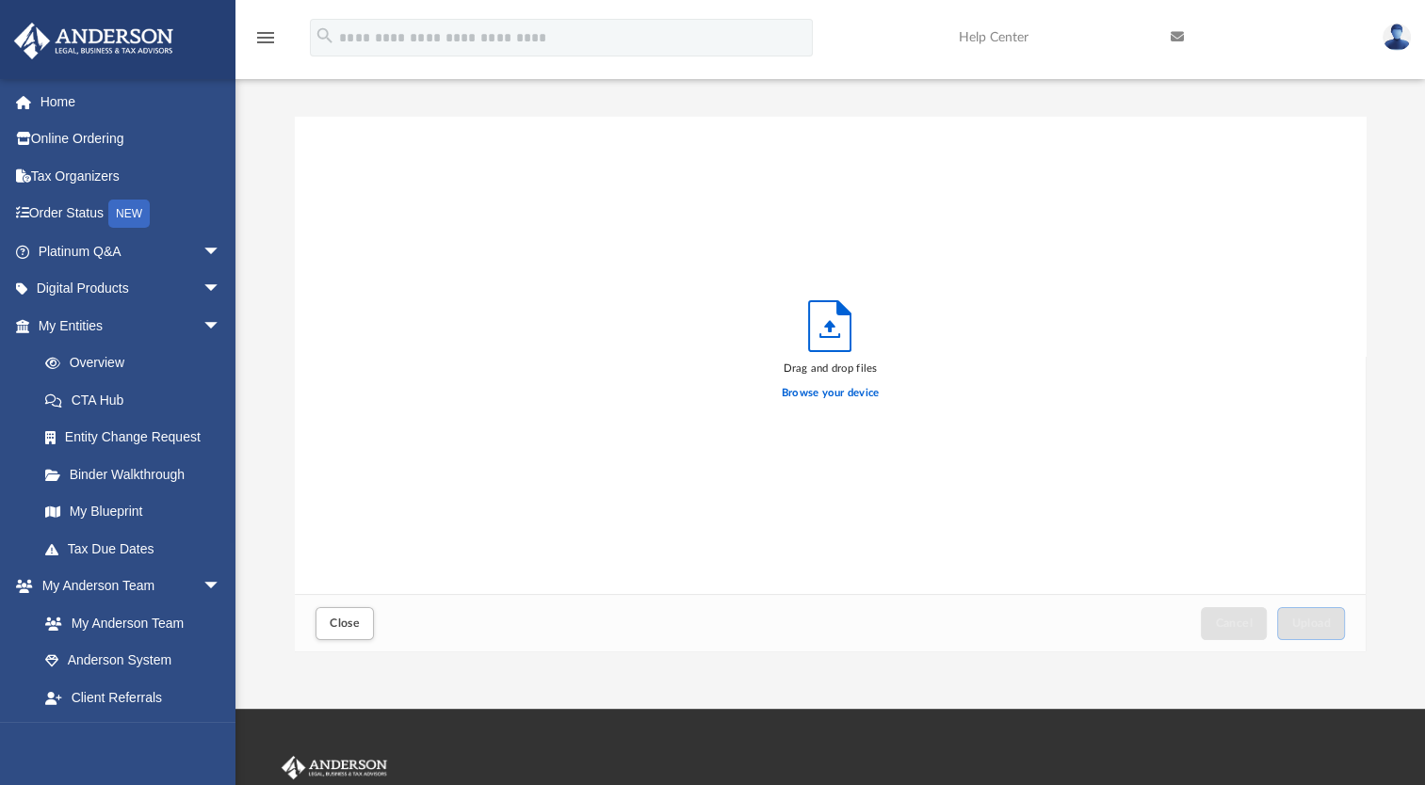
scroll to position [463, 1055]
click at [813, 396] on label "Browse your device" at bounding box center [830, 393] width 98 height 17
click at [0, 0] on input "Browse your device" at bounding box center [0, 0] width 0 height 0
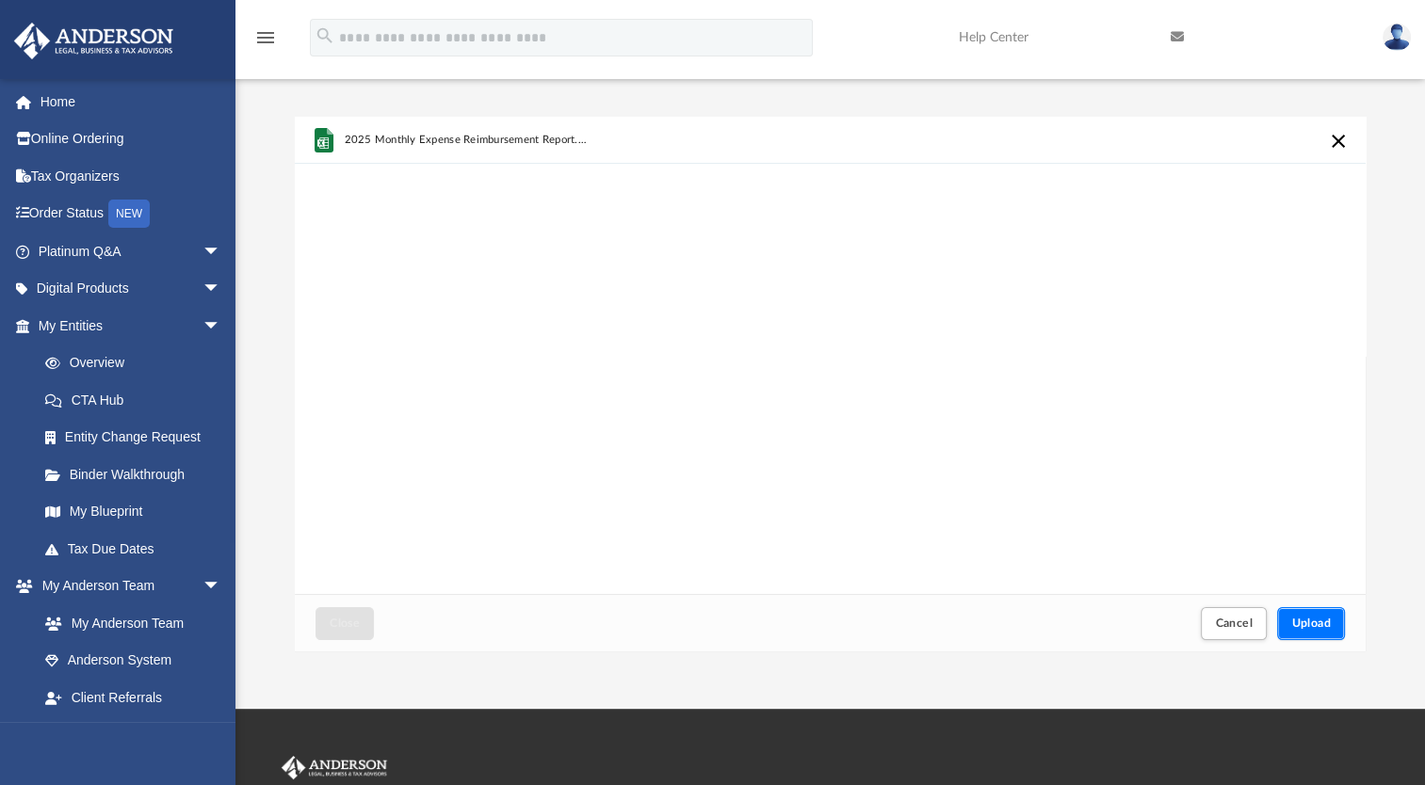
click at [1311, 616] on button "Upload" at bounding box center [1311, 623] width 68 height 33
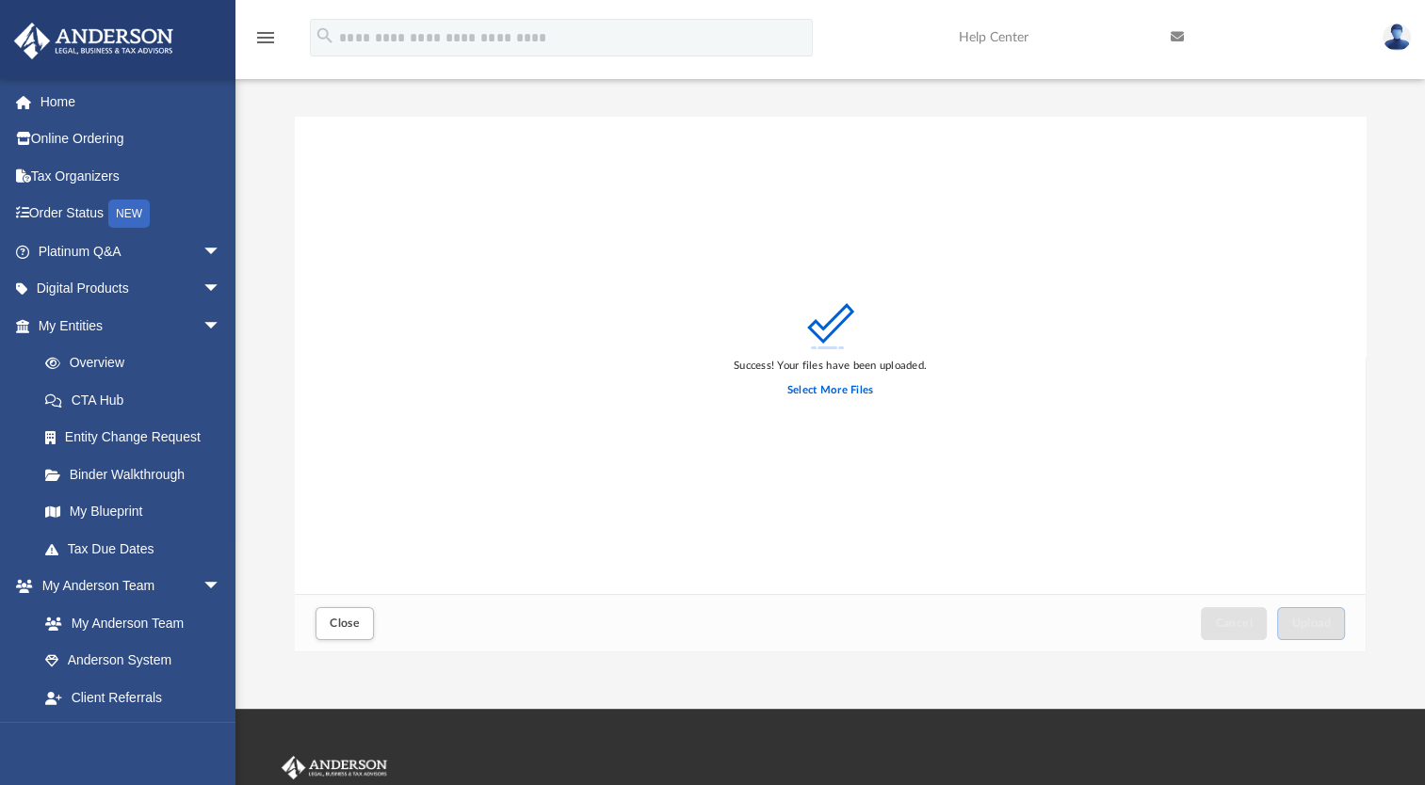
click at [777, 288] on div "Success! Your files have been uploaded. Select More Files" at bounding box center [830, 356] width 1071 height 478
click at [1397, 42] on img at bounding box center [1396, 37] width 28 height 27
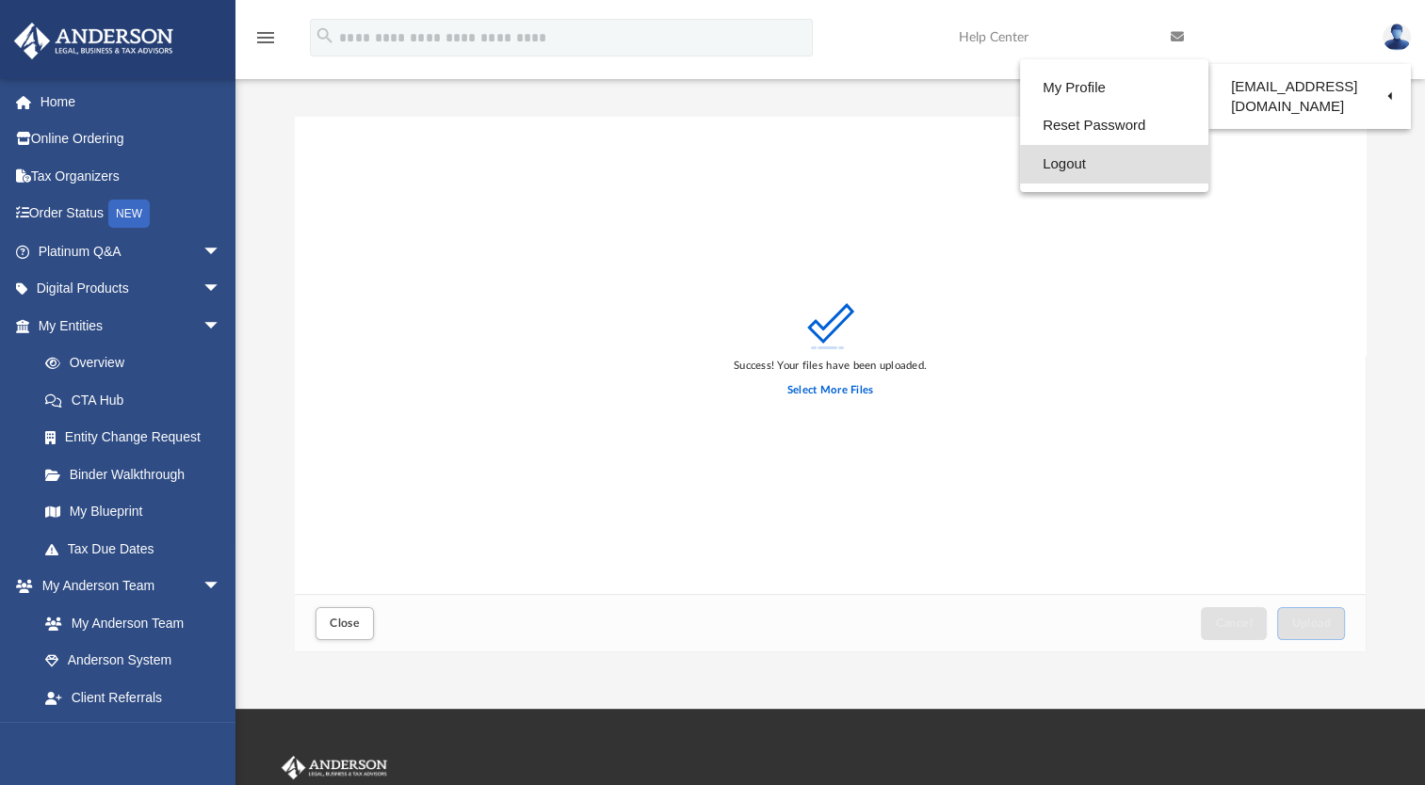
click at [1055, 169] on link "Logout" at bounding box center [1114, 164] width 188 height 39
